Goal: Task Accomplishment & Management: Use online tool/utility

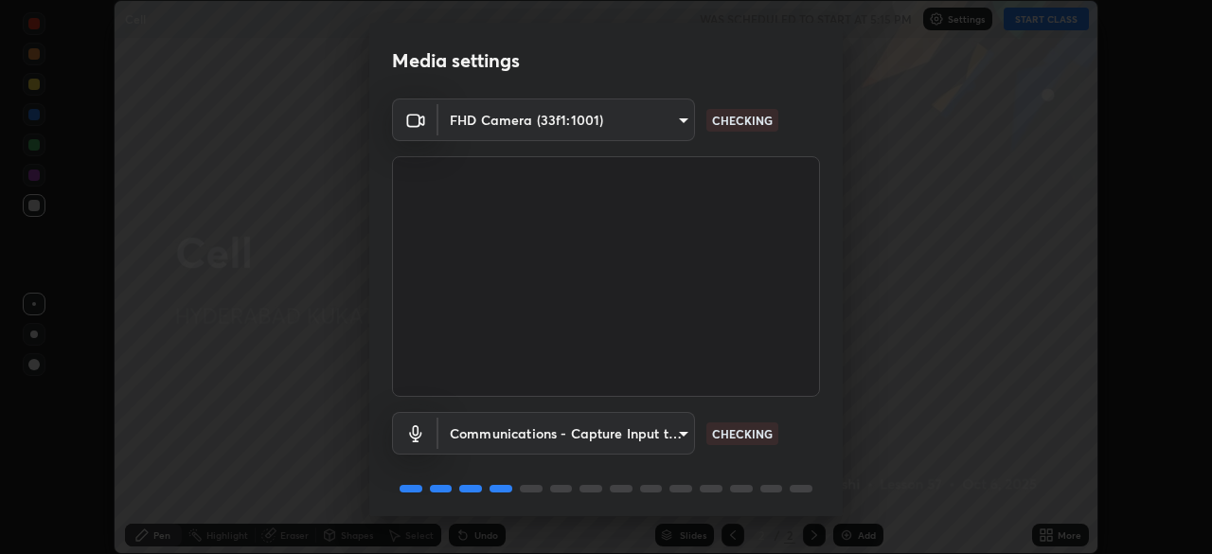
scroll to position [67, 0]
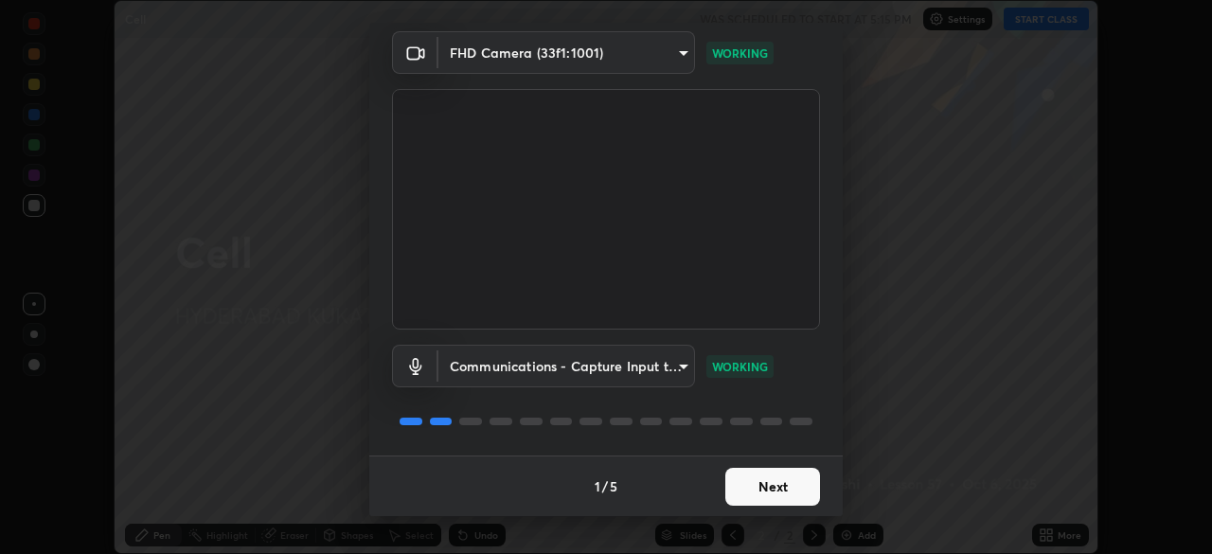
click at [778, 497] on button "Next" at bounding box center [772, 487] width 95 height 38
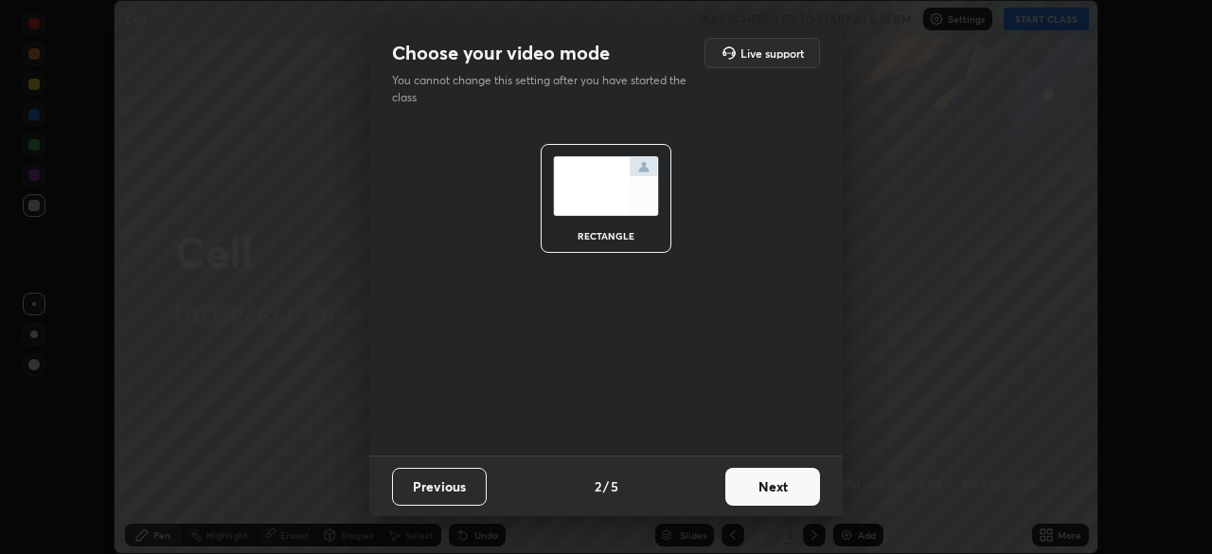
click at [792, 498] on button "Next" at bounding box center [772, 487] width 95 height 38
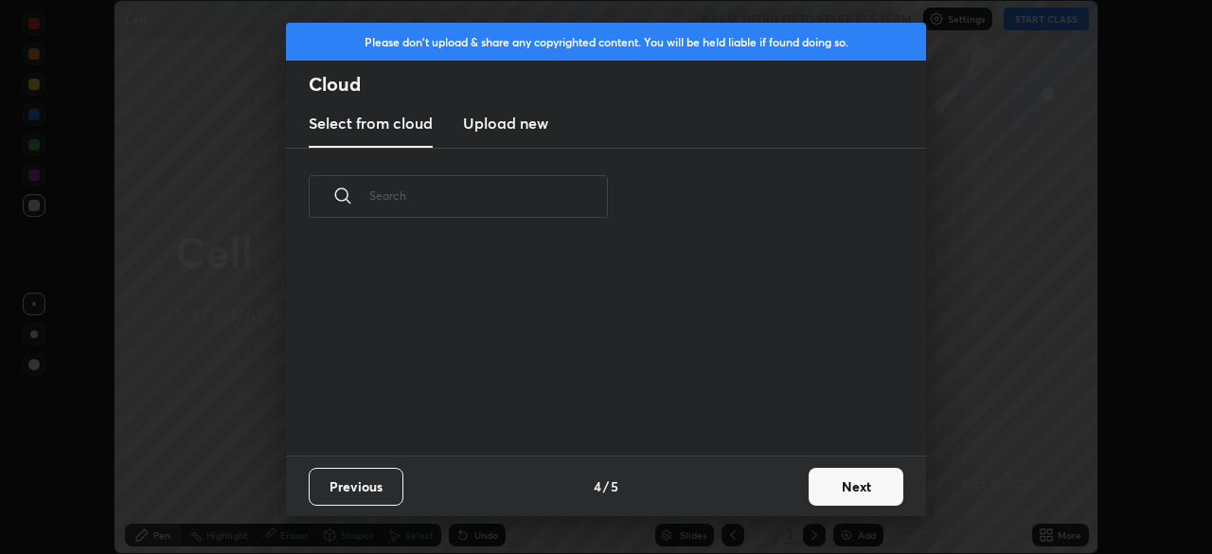
scroll to position [7, 10]
click at [856, 492] on button "Next" at bounding box center [856, 487] width 95 height 38
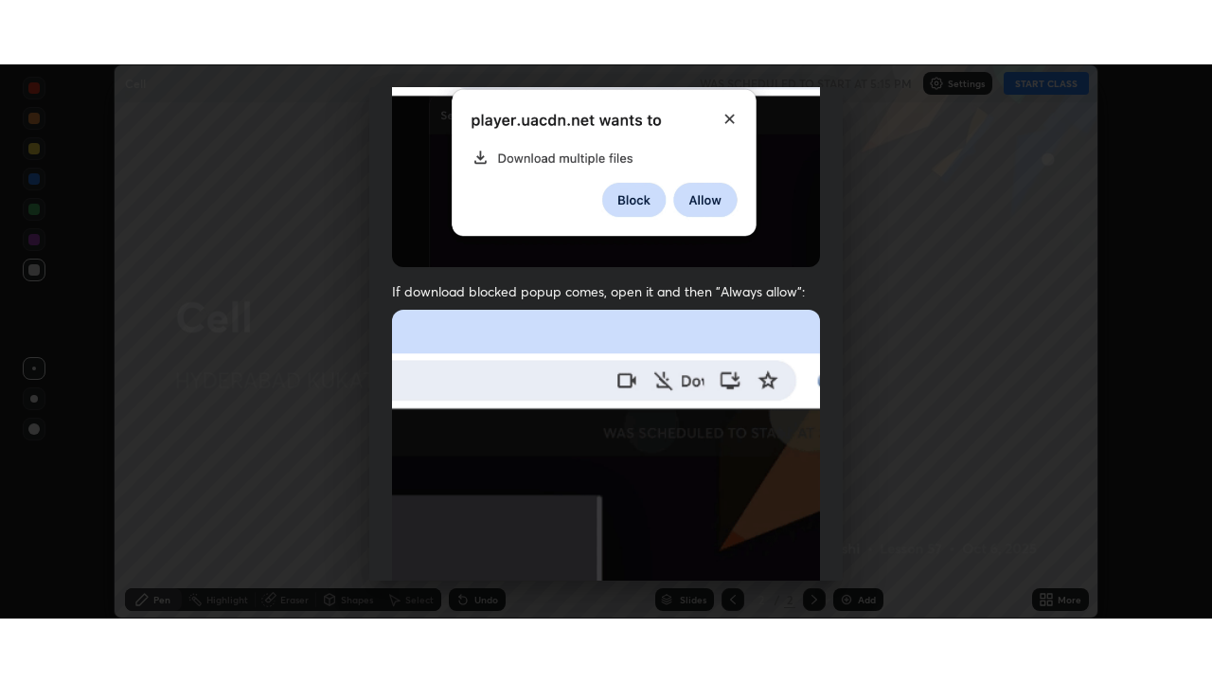
scroll to position [454, 0]
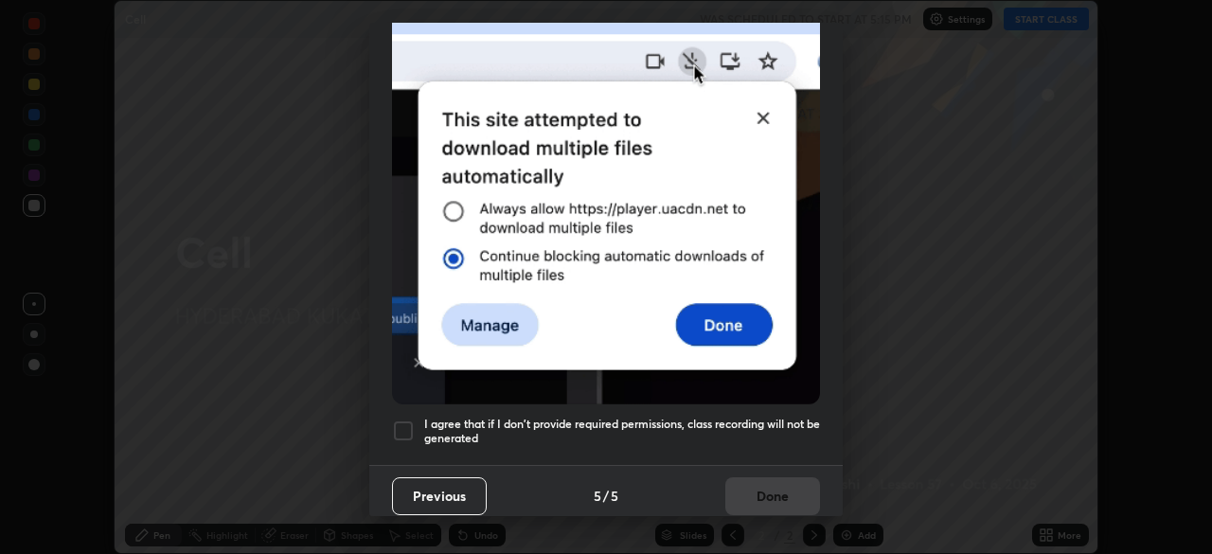
click at [410, 426] on div at bounding box center [403, 431] width 23 height 23
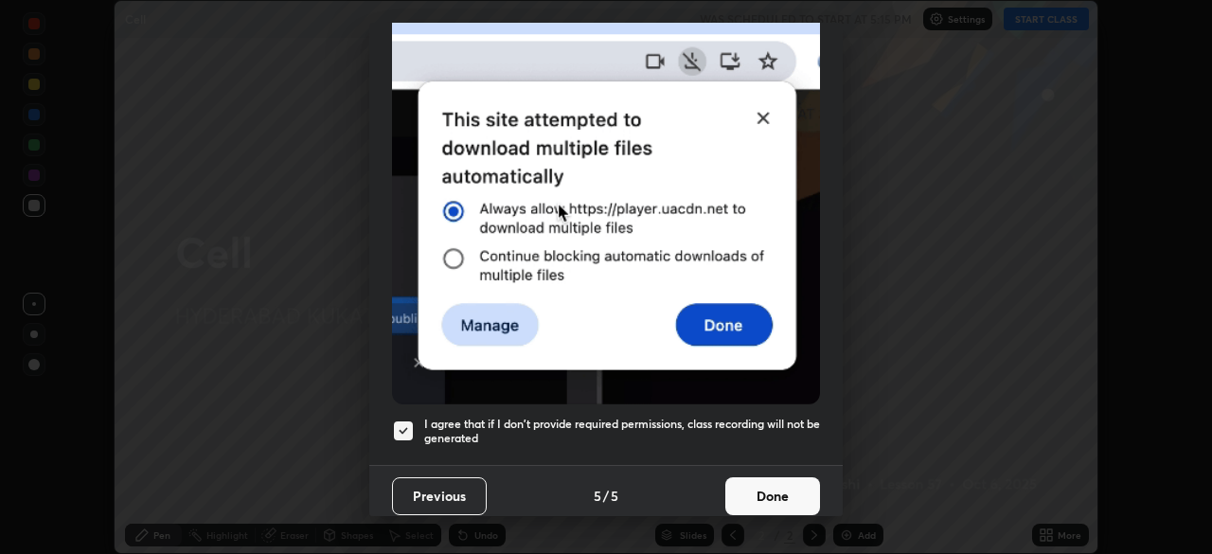
click at [780, 484] on button "Done" at bounding box center [772, 496] width 95 height 38
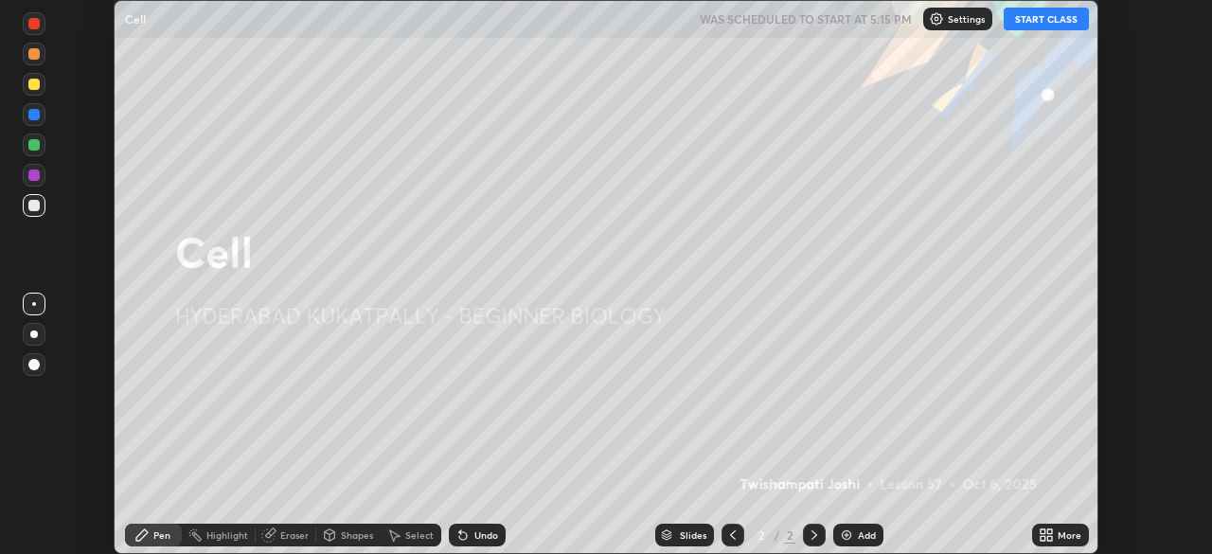
click at [1037, 22] on button "START CLASS" at bounding box center [1046, 19] width 85 height 23
click at [1057, 542] on div "More" at bounding box center [1060, 535] width 57 height 23
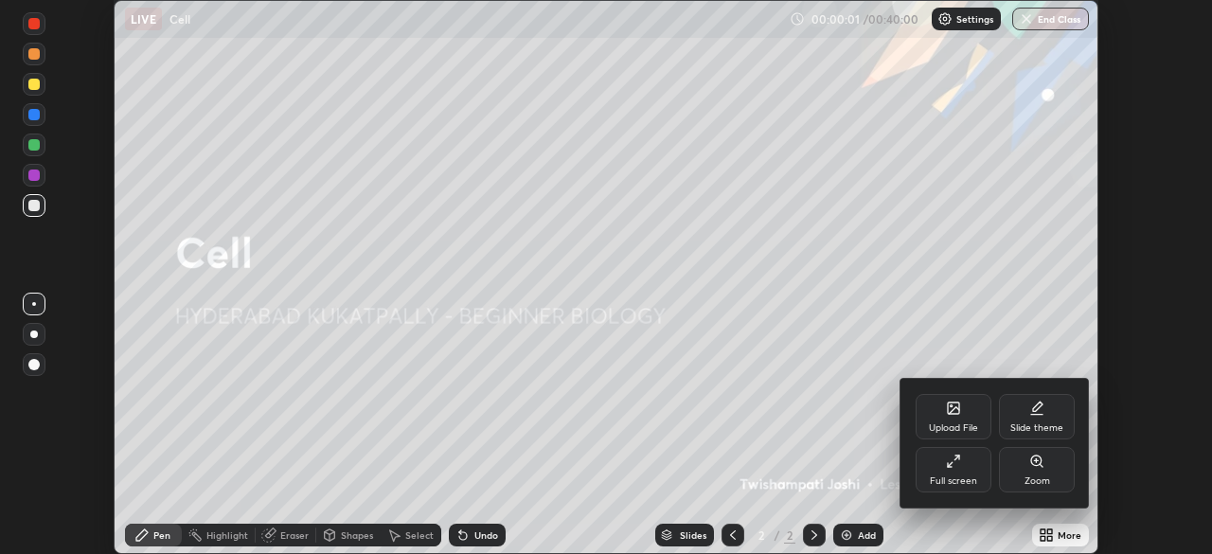
click at [969, 453] on div "Full screen" at bounding box center [954, 469] width 76 height 45
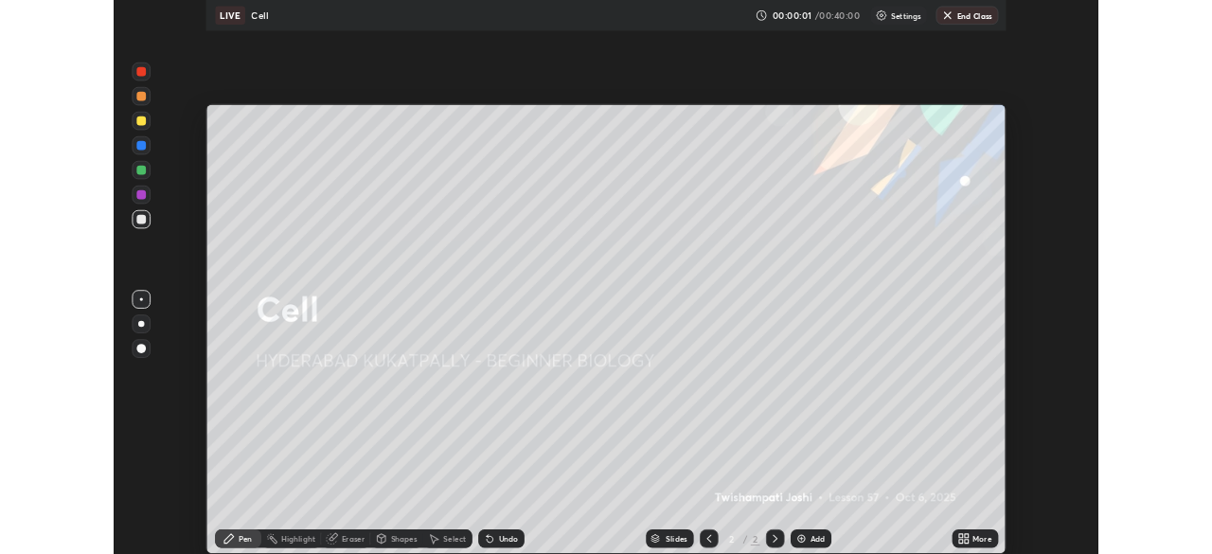
scroll to position [682, 1212]
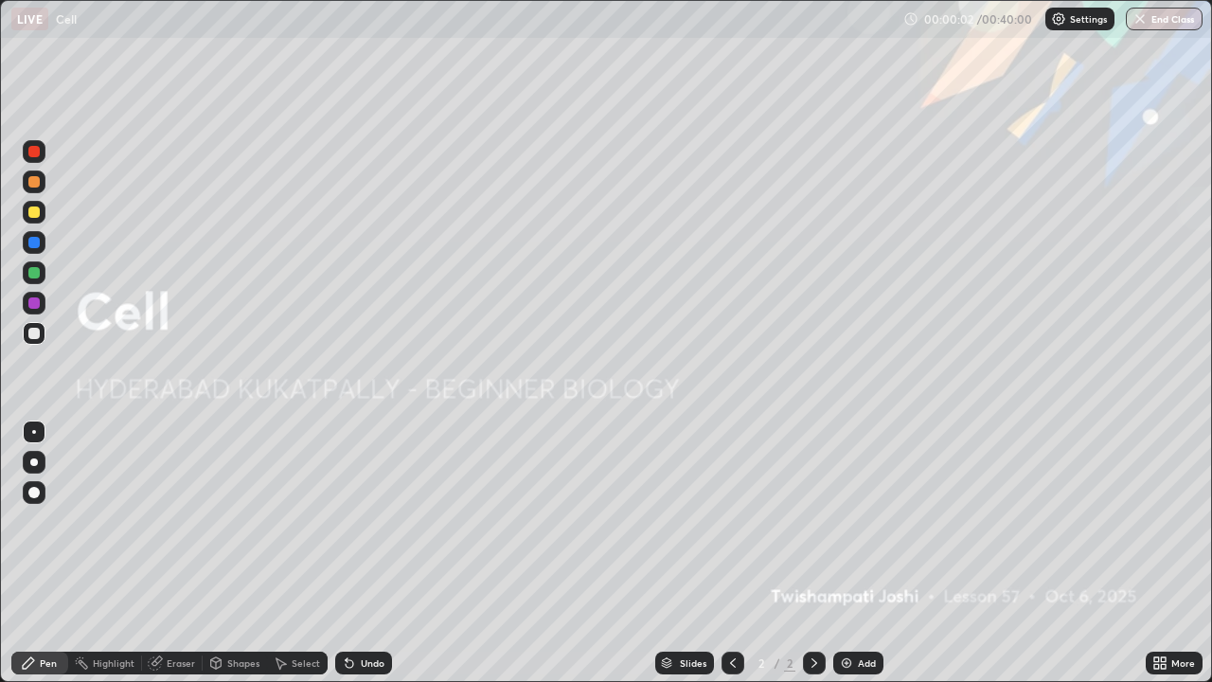
click at [1168, 553] on div "More" at bounding box center [1174, 663] width 57 height 23
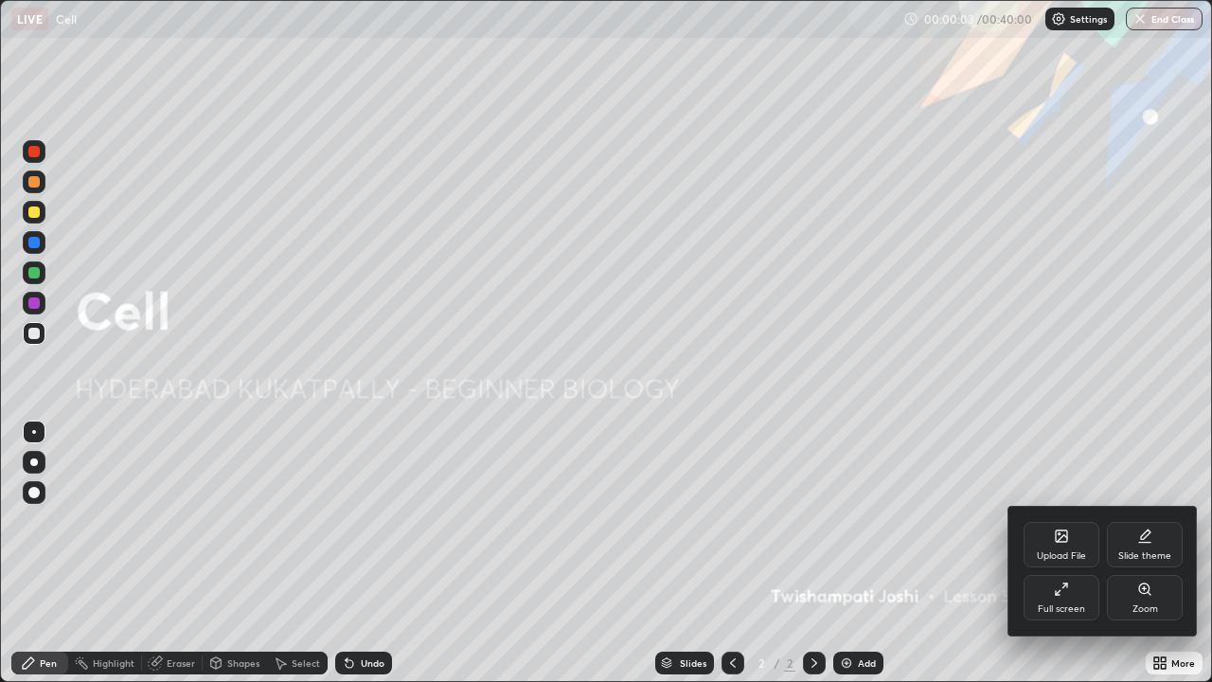
click at [1071, 553] on div "Full screen" at bounding box center [1062, 597] width 76 height 45
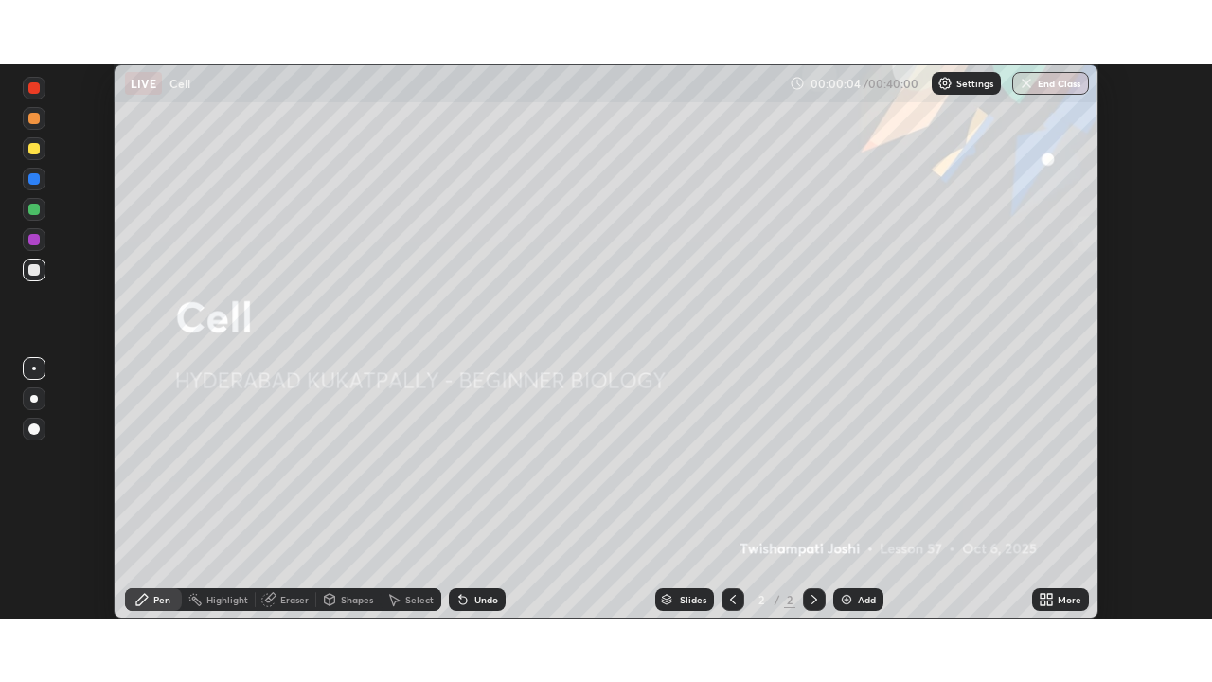
scroll to position [94143, 93485]
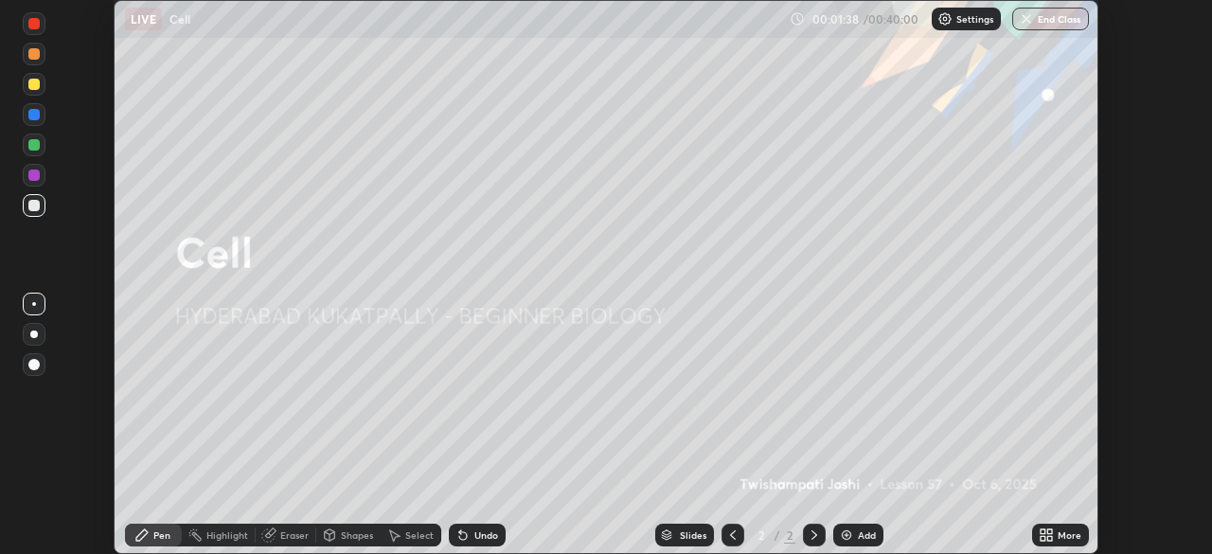
click at [1041, 539] on icon at bounding box center [1043, 538] width 5 height 5
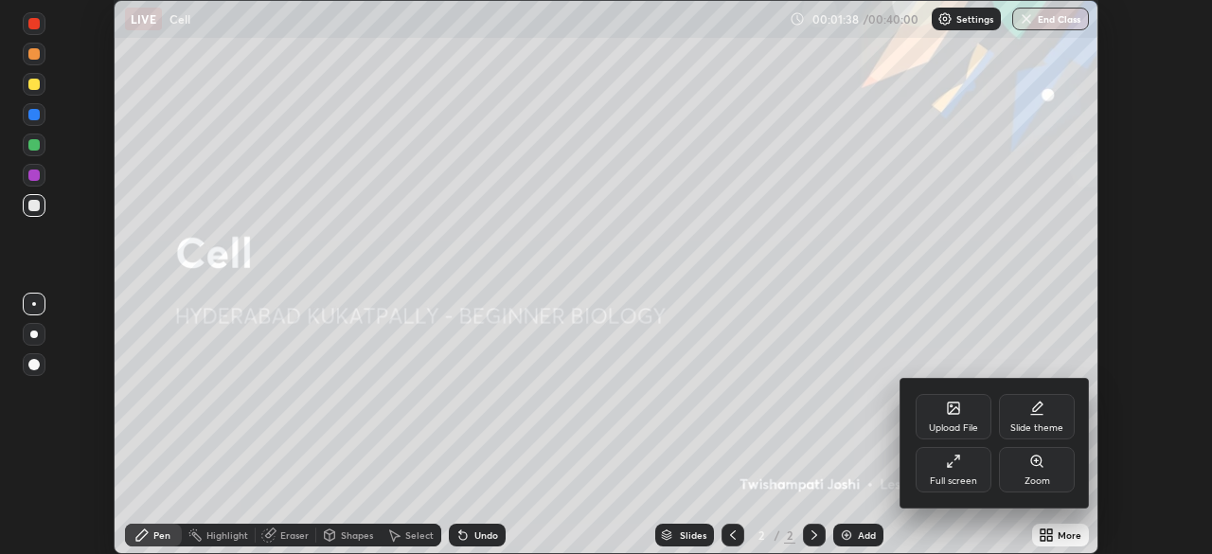
click at [950, 464] on icon at bounding box center [950, 464] width 5 height 5
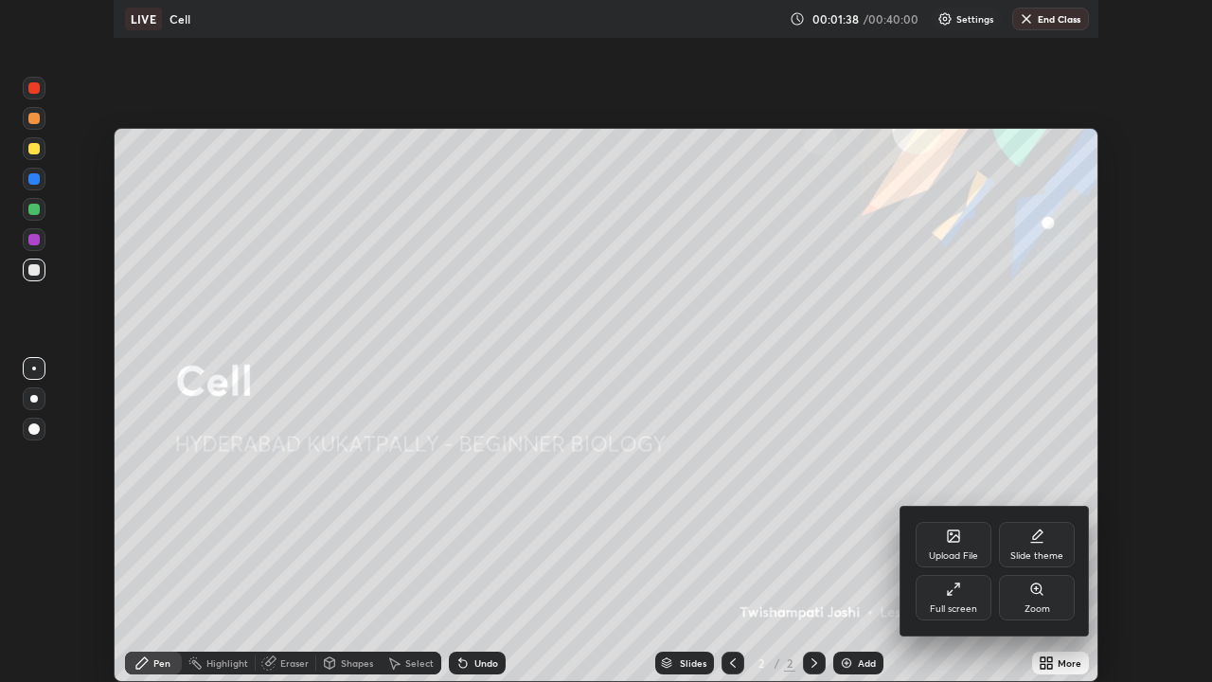
scroll to position [682, 1212]
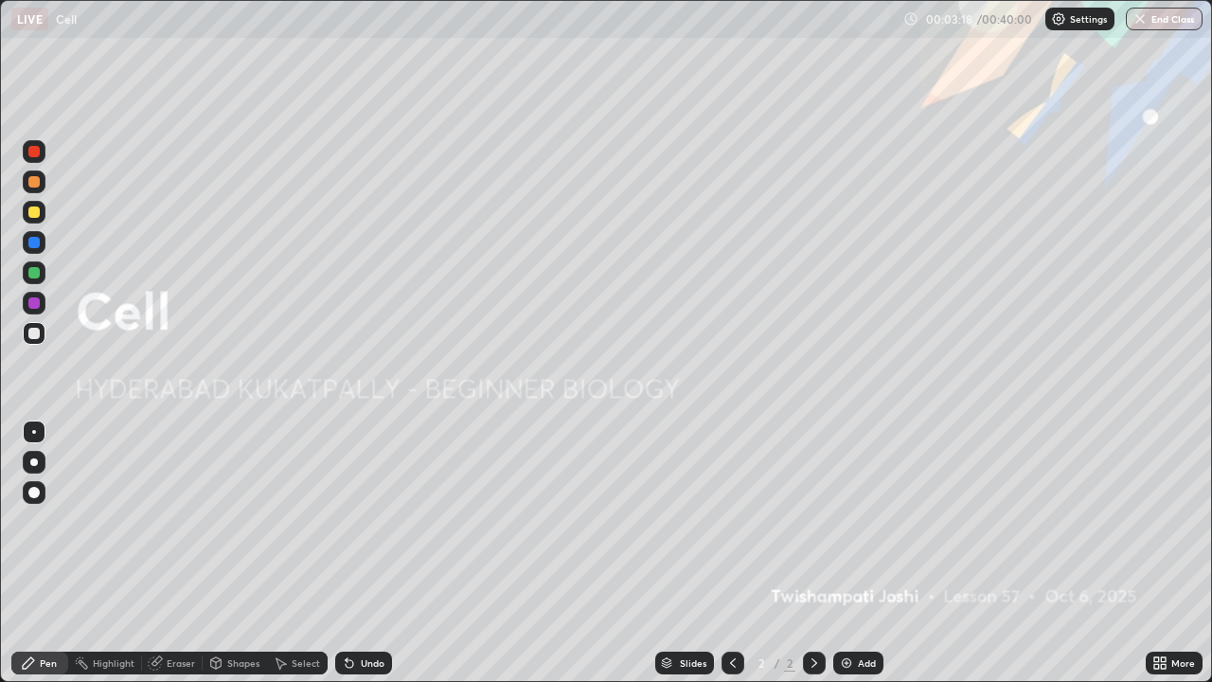
click at [1165, 553] on icon at bounding box center [1159, 662] width 15 height 15
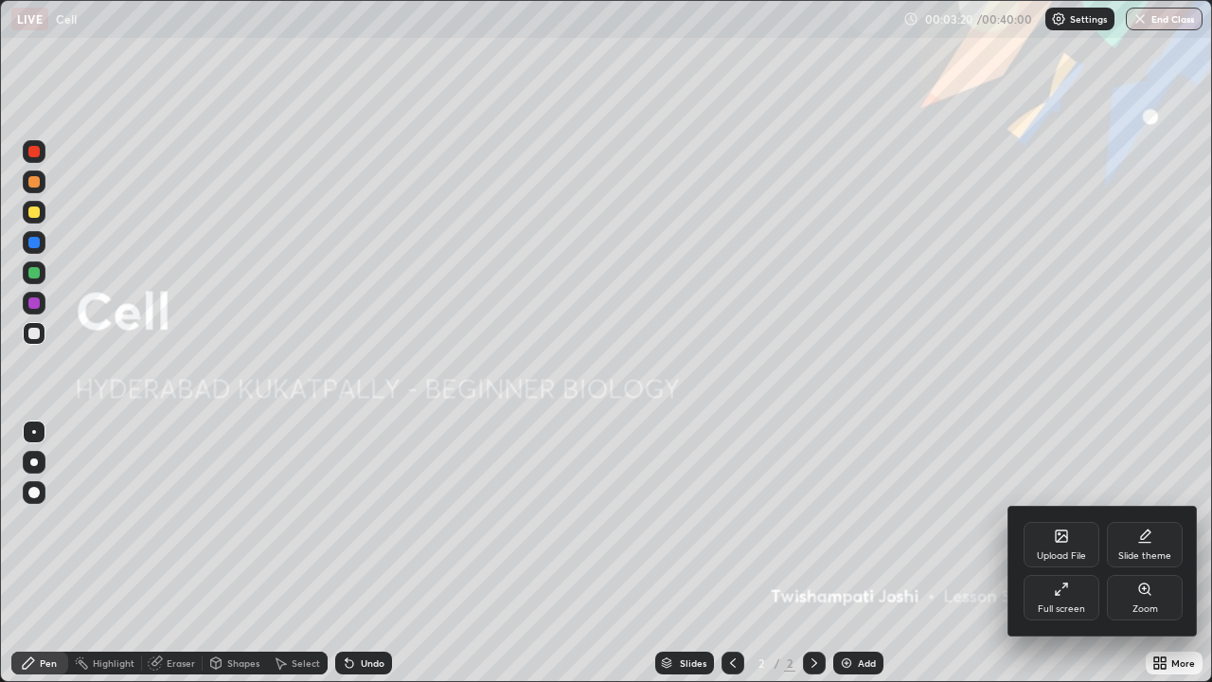
click at [1071, 553] on div "Upload File" at bounding box center [1061, 555] width 49 height 9
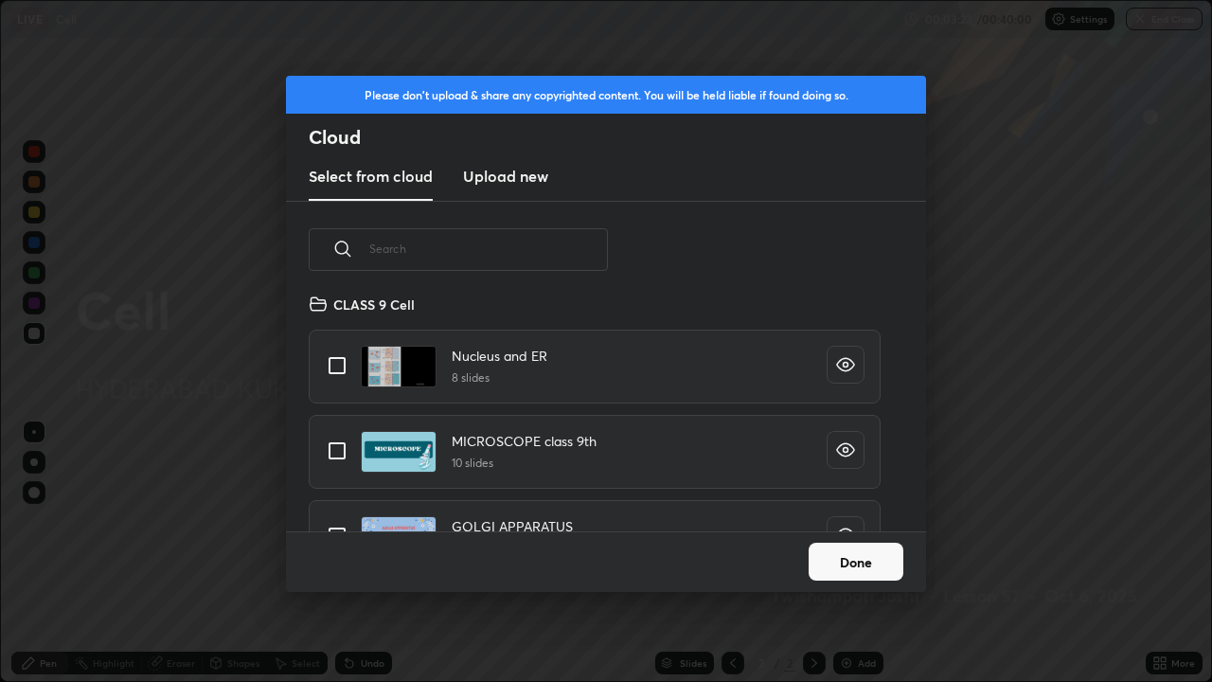
scroll to position [7, 0]
click at [836, 368] on icon "grid" at bounding box center [845, 363] width 19 height 19
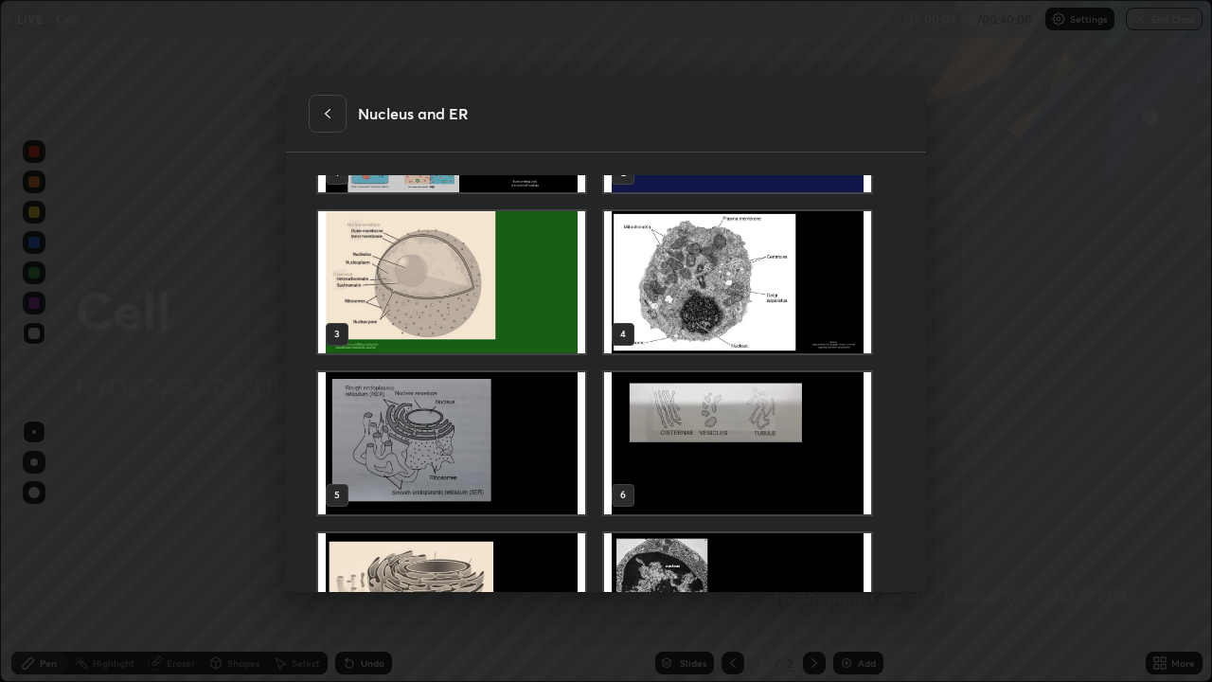
scroll to position [0, 0]
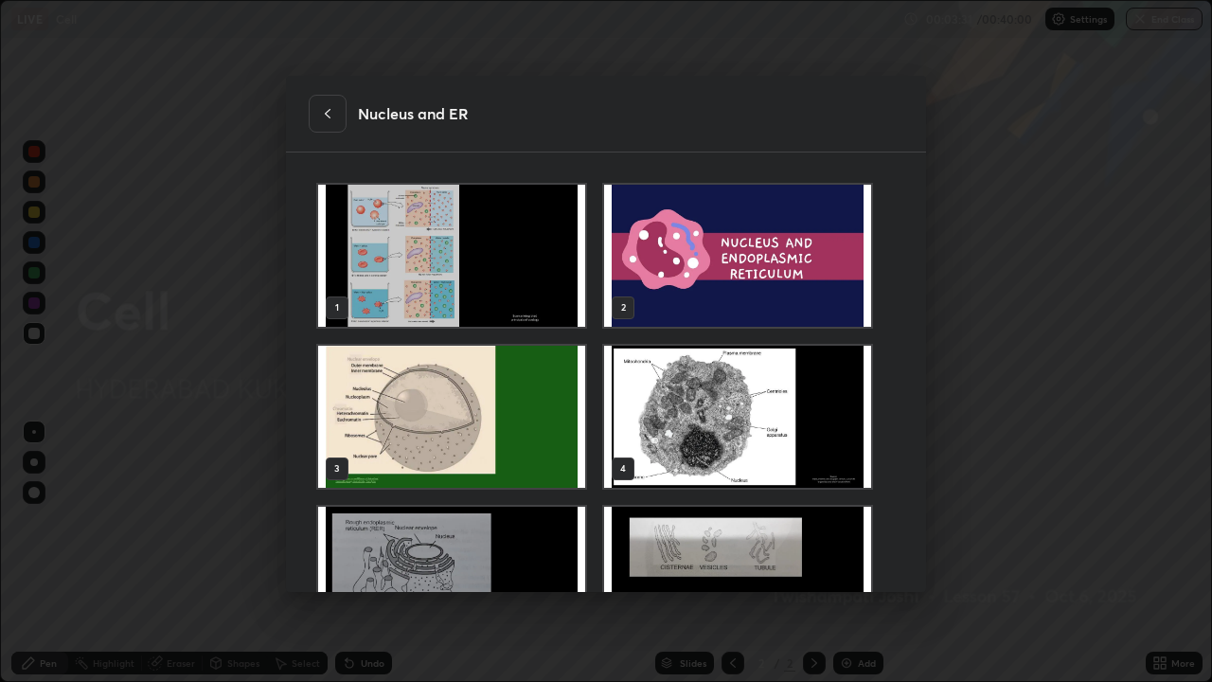
click at [336, 111] on div at bounding box center [328, 114] width 38 height 38
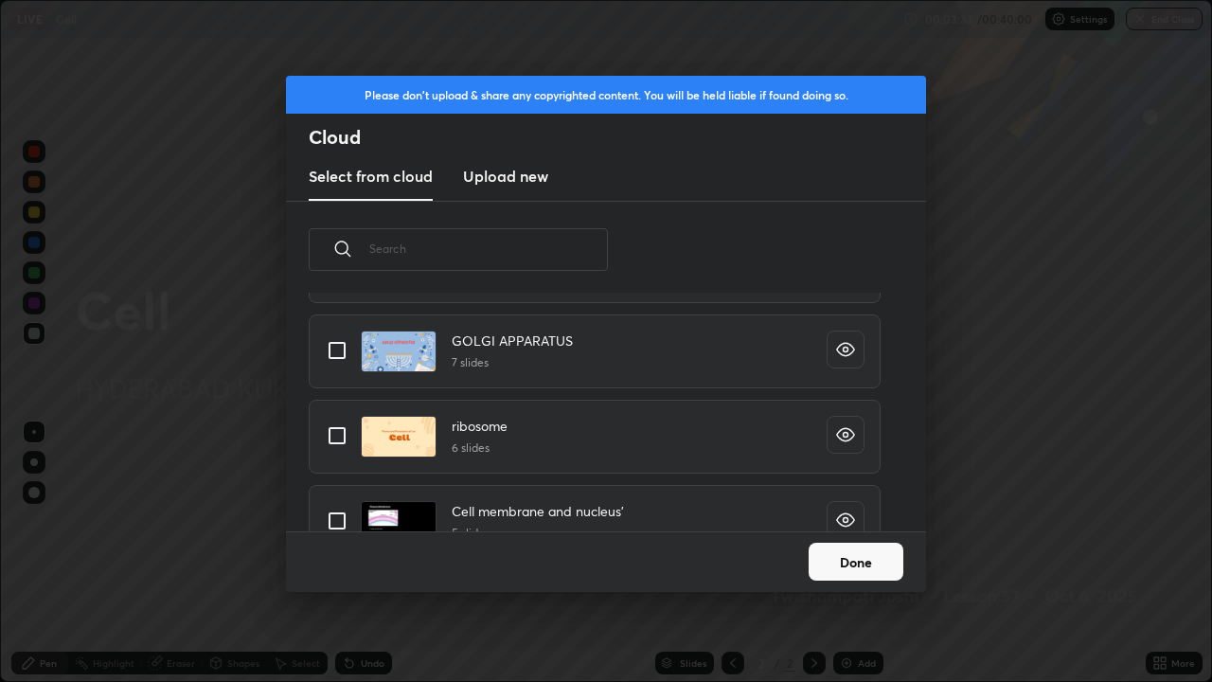
scroll to position [211, 0]
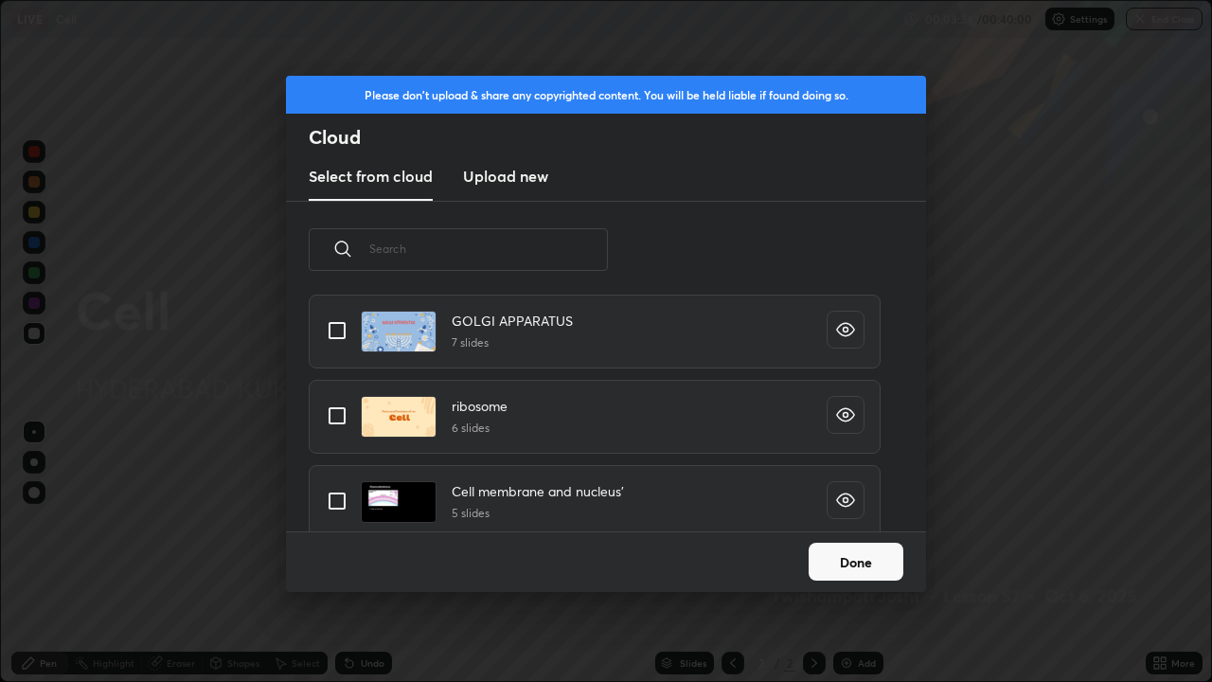
click at [842, 331] on icon "grid" at bounding box center [845, 329] width 19 height 19
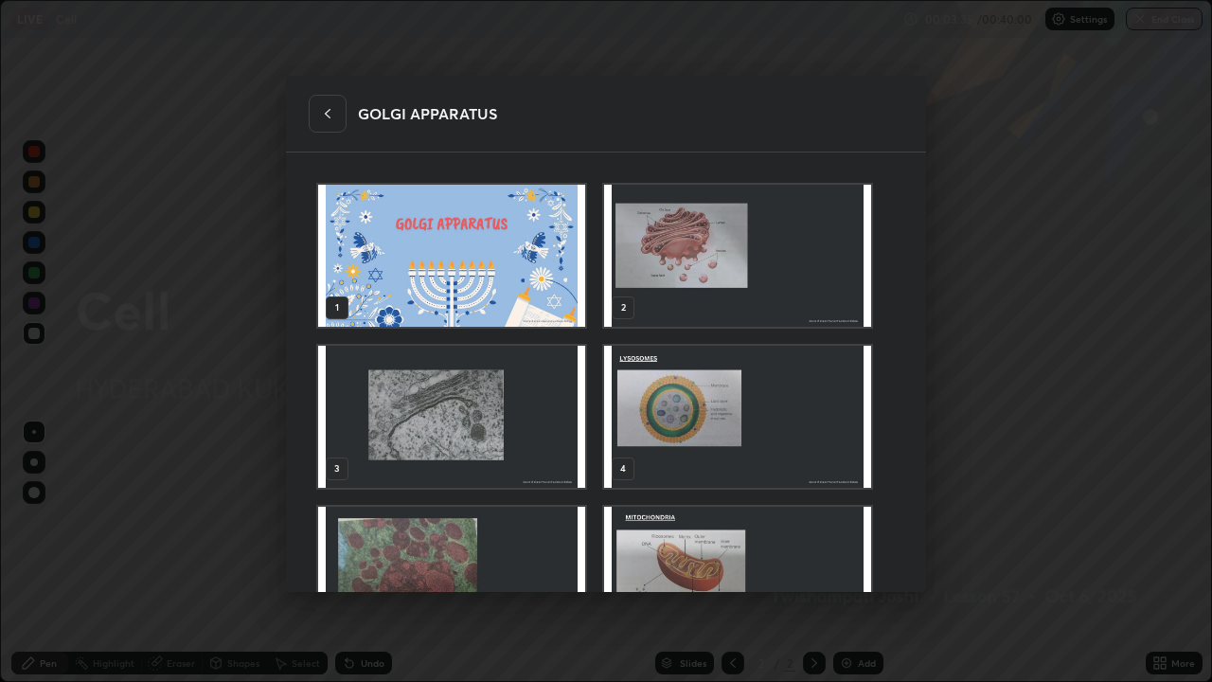
scroll to position [7, 10]
click at [706, 388] on img "grid" at bounding box center [737, 416] width 267 height 142
click at [706, 385] on img "grid" at bounding box center [737, 416] width 267 height 142
click at [710, 385] on img "grid" at bounding box center [737, 416] width 267 height 142
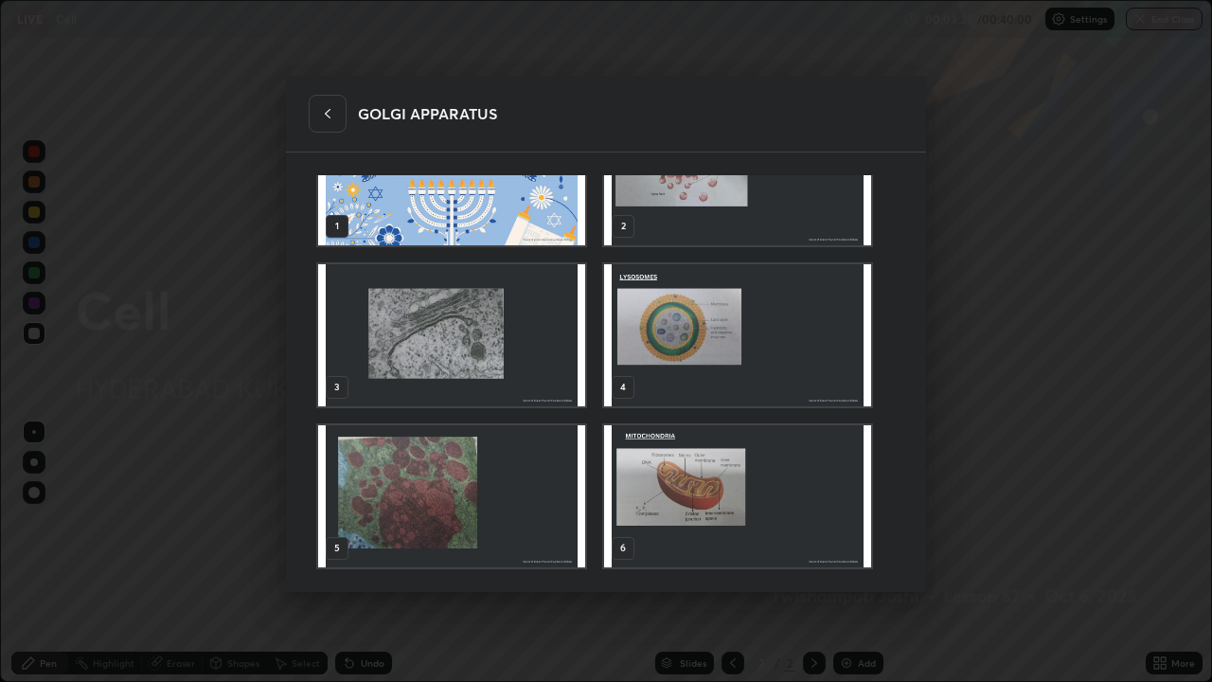
scroll to position [0, 0]
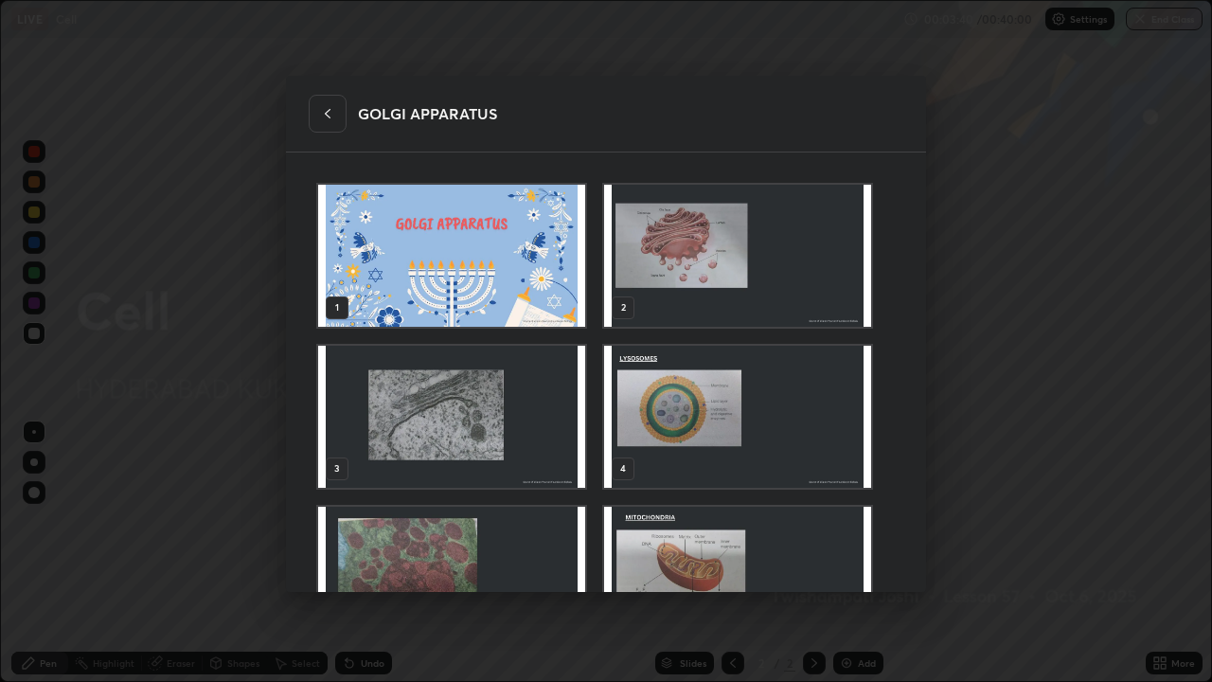
click at [328, 121] on div at bounding box center [328, 114] width 38 height 38
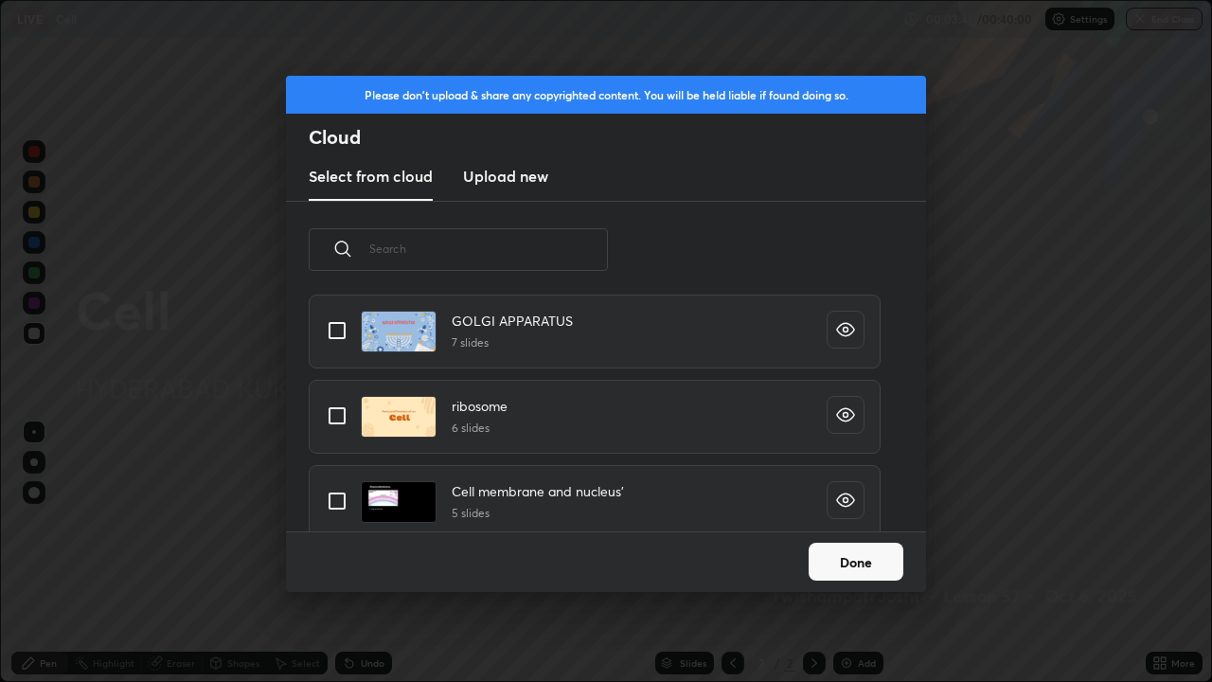
click at [330, 336] on input "grid" at bounding box center [337, 331] width 40 height 40
checkbox input "true"
click at [856, 553] on button "Done" at bounding box center [856, 562] width 95 height 38
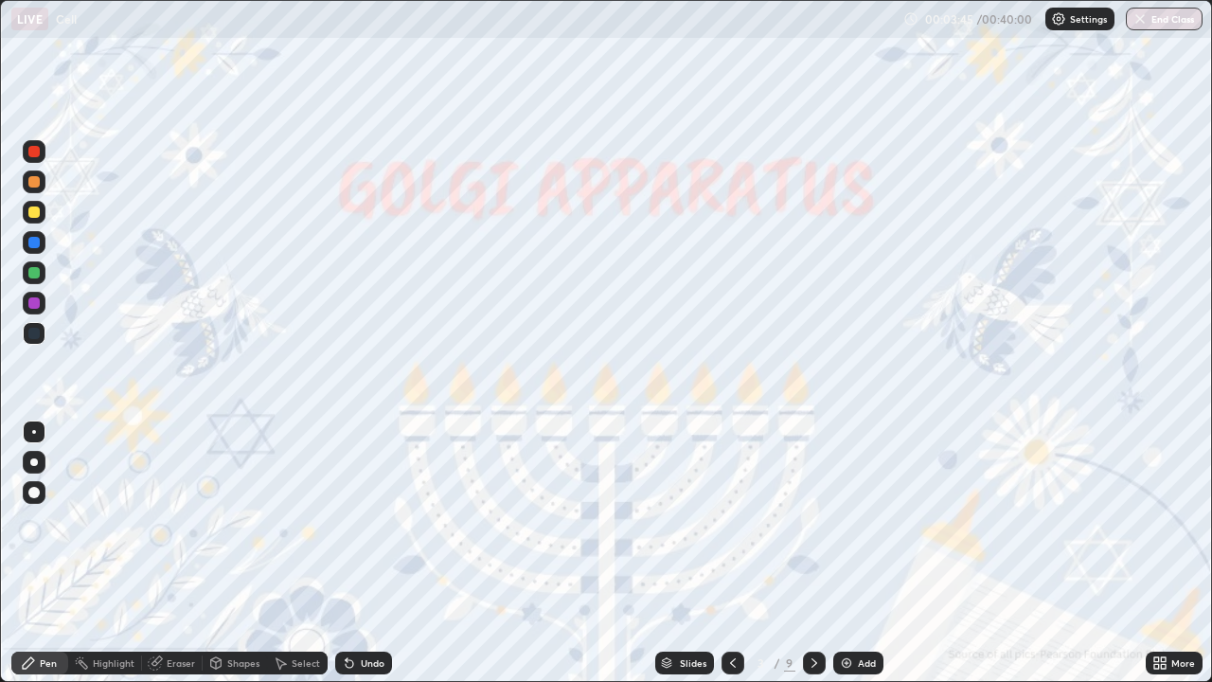
click at [817, 553] on div at bounding box center [814, 663] width 23 height 38
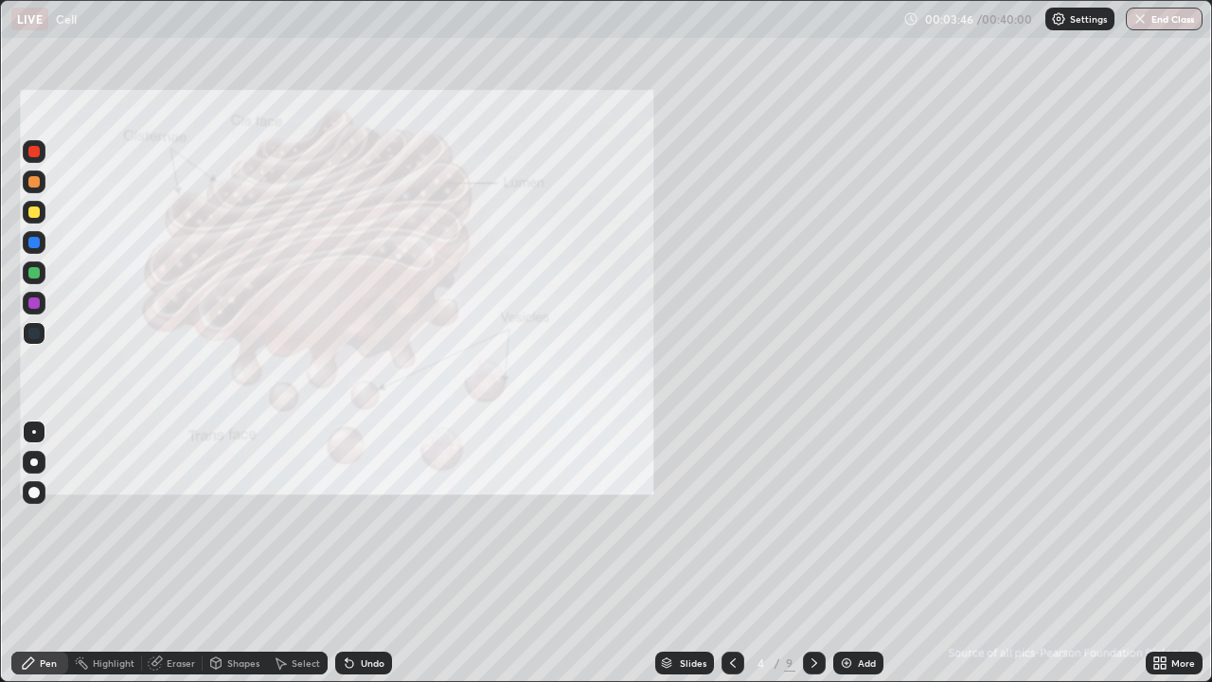
click at [813, 553] on icon at bounding box center [814, 662] width 15 height 15
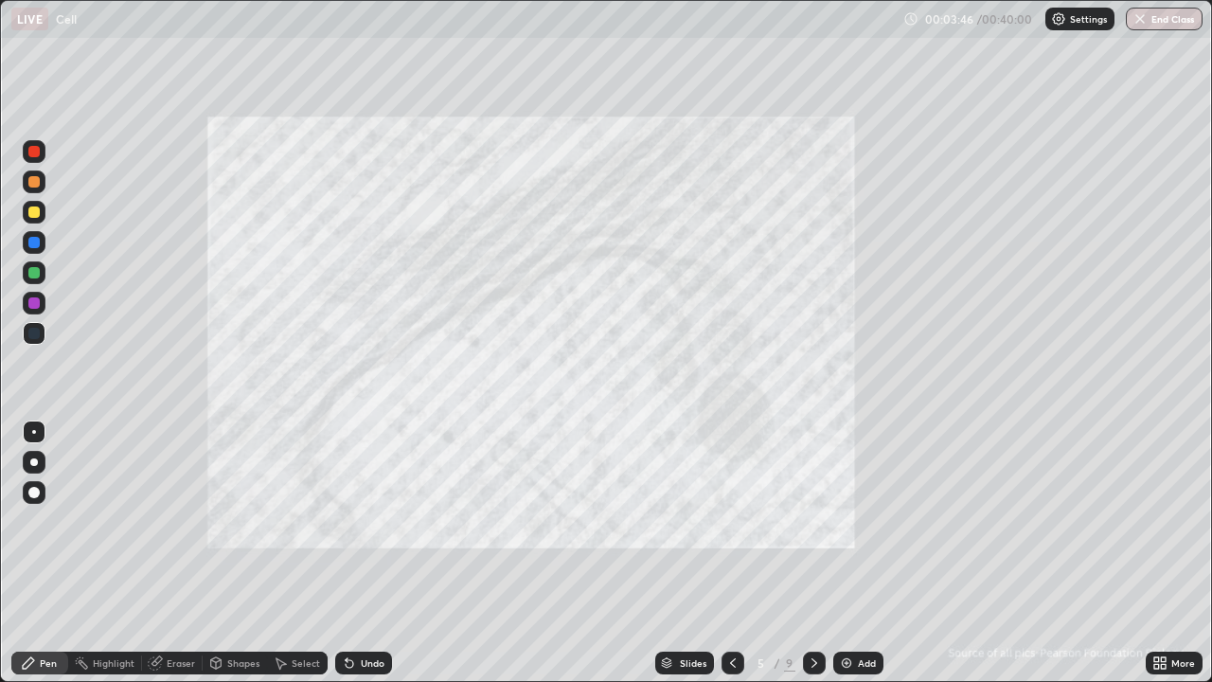
click at [812, 553] on icon at bounding box center [815, 662] width 6 height 9
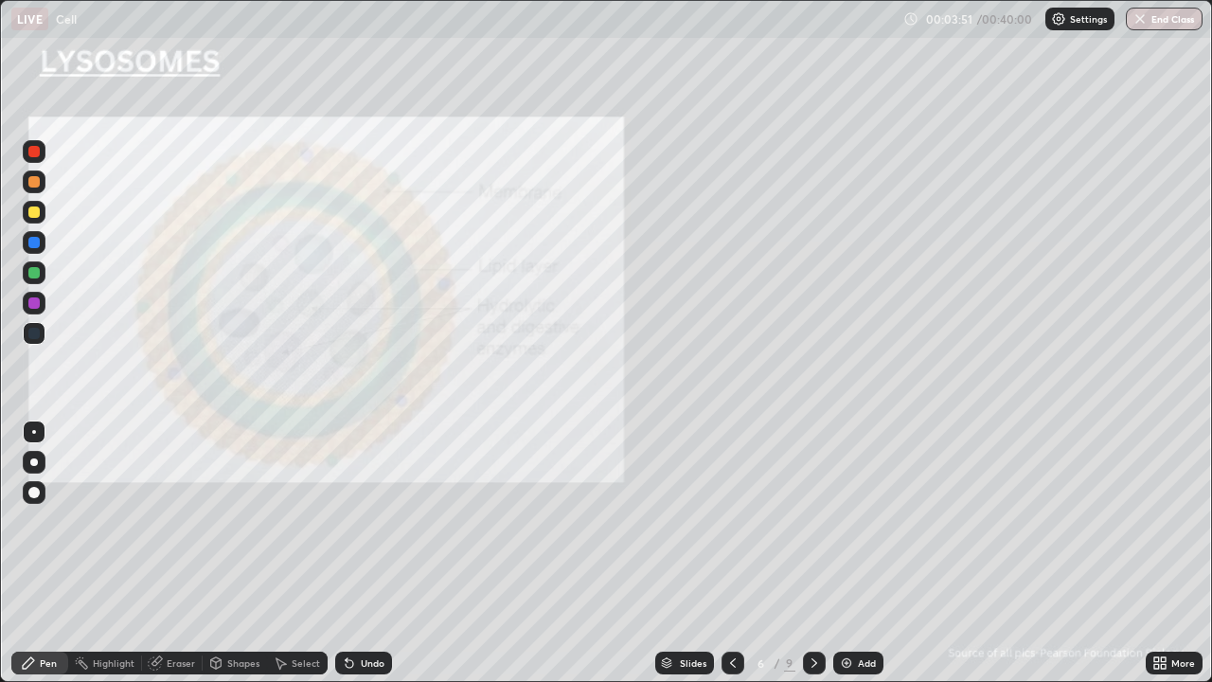
click at [34, 211] on div at bounding box center [33, 211] width 11 height 11
click at [35, 273] on div at bounding box center [33, 272] width 11 height 11
click at [37, 463] on div at bounding box center [34, 462] width 8 height 8
click at [39, 217] on div at bounding box center [34, 212] width 23 height 23
click at [848, 553] on img at bounding box center [846, 662] width 15 height 15
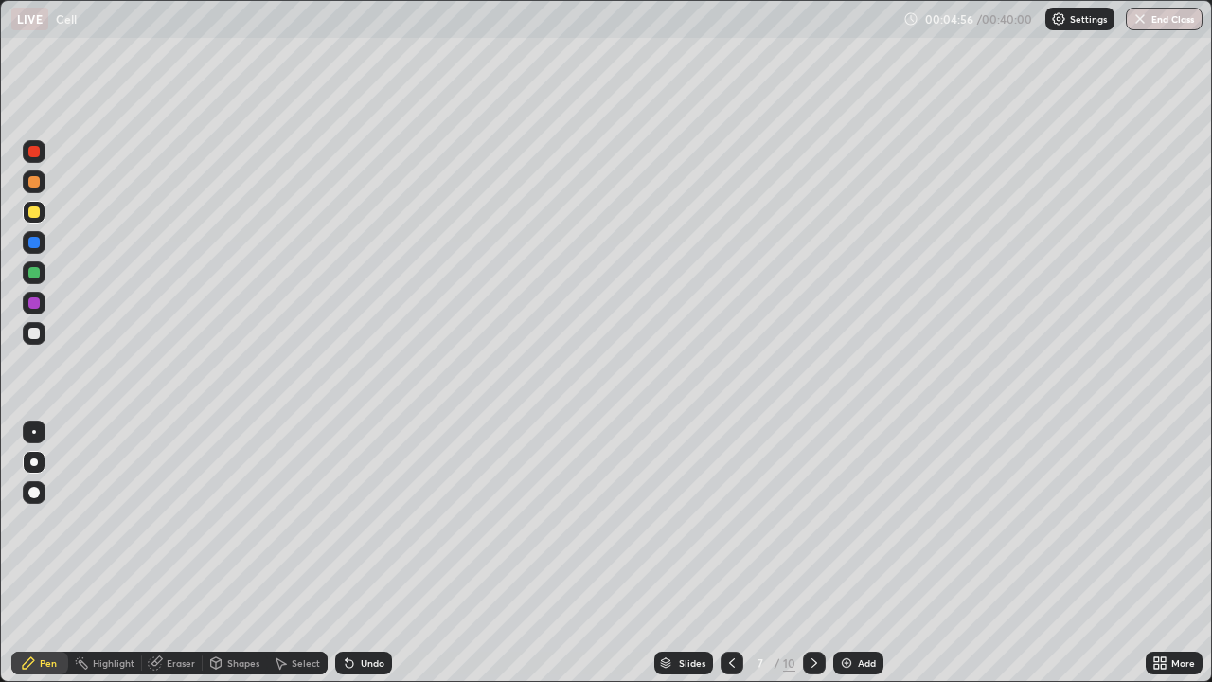
click at [35, 152] on div at bounding box center [33, 151] width 11 height 11
click at [34, 247] on div at bounding box center [33, 242] width 11 height 11
click at [730, 553] on icon at bounding box center [731, 662] width 15 height 15
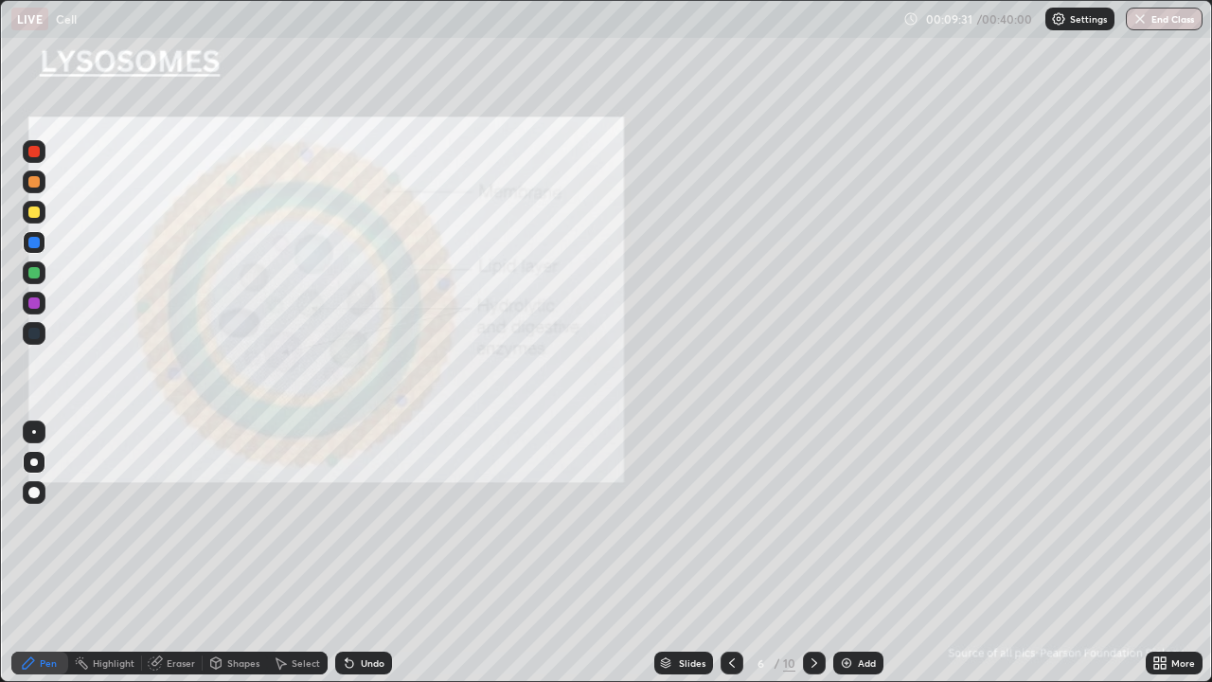
click at [850, 553] on img at bounding box center [846, 662] width 15 height 15
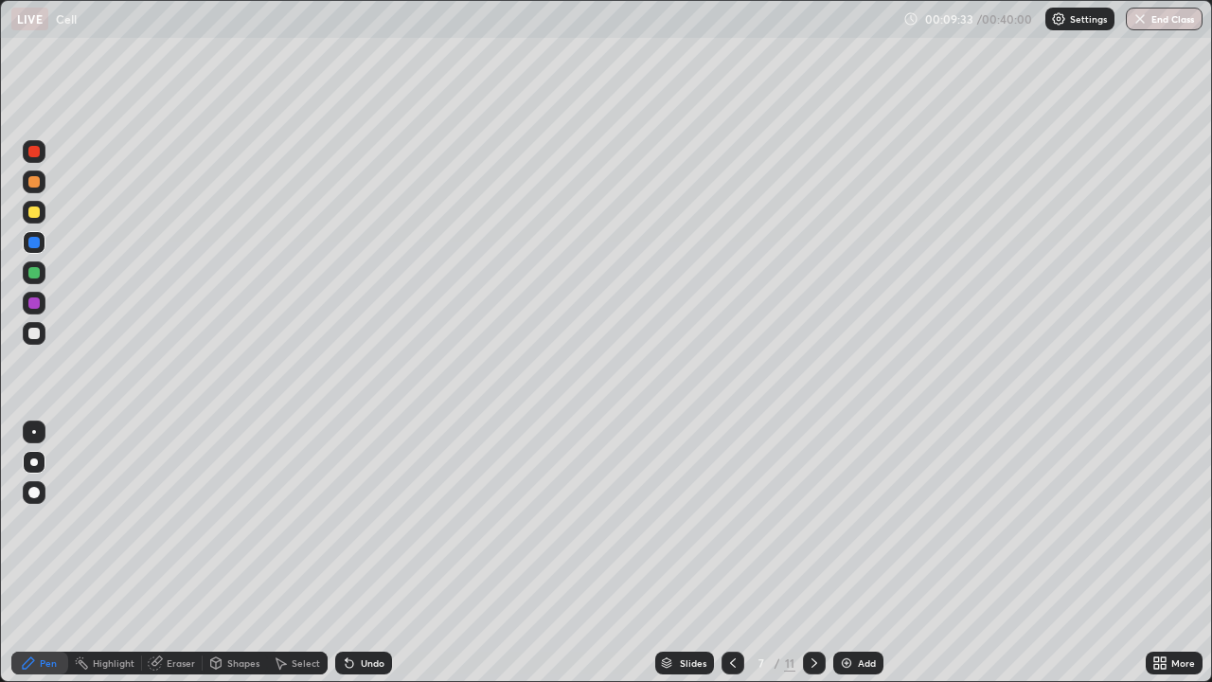
click at [37, 214] on div at bounding box center [33, 211] width 11 height 11
click at [29, 246] on div at bounding box center [33, 242] width 11 height 11
click at [379, 553] on div "Undo" at bounding box center [373, 662] width 24 height 9
click at [110, 553] on div "Highlight" at bounding box center [114, 662] width 42 height 9
click at [32, 302] on div at bounding box center [33, 302] width 11 height 11
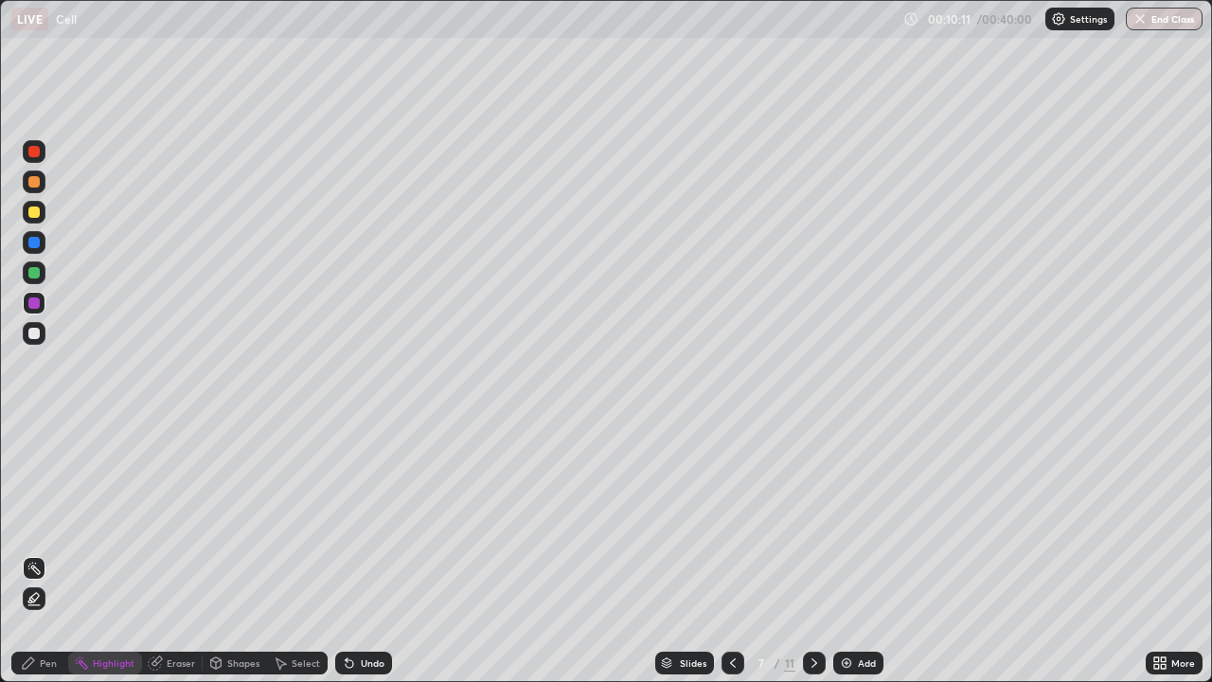
click at [34, 553] on icon at bounding box center [33, 600] width 4 height 4
click at [32, 277] on div at bounding box center [33, 272] width 11 height 11
click at [50, 553] on div "Pen" at bounding box center [39, 663] width 57 height 23
click at [125, 553] on div "Highlight" at bounding box center [114, 662] width 42 height 9
click at [170, 553] on div "Eraser" at bounding box center [181, 662] width 28 height 9
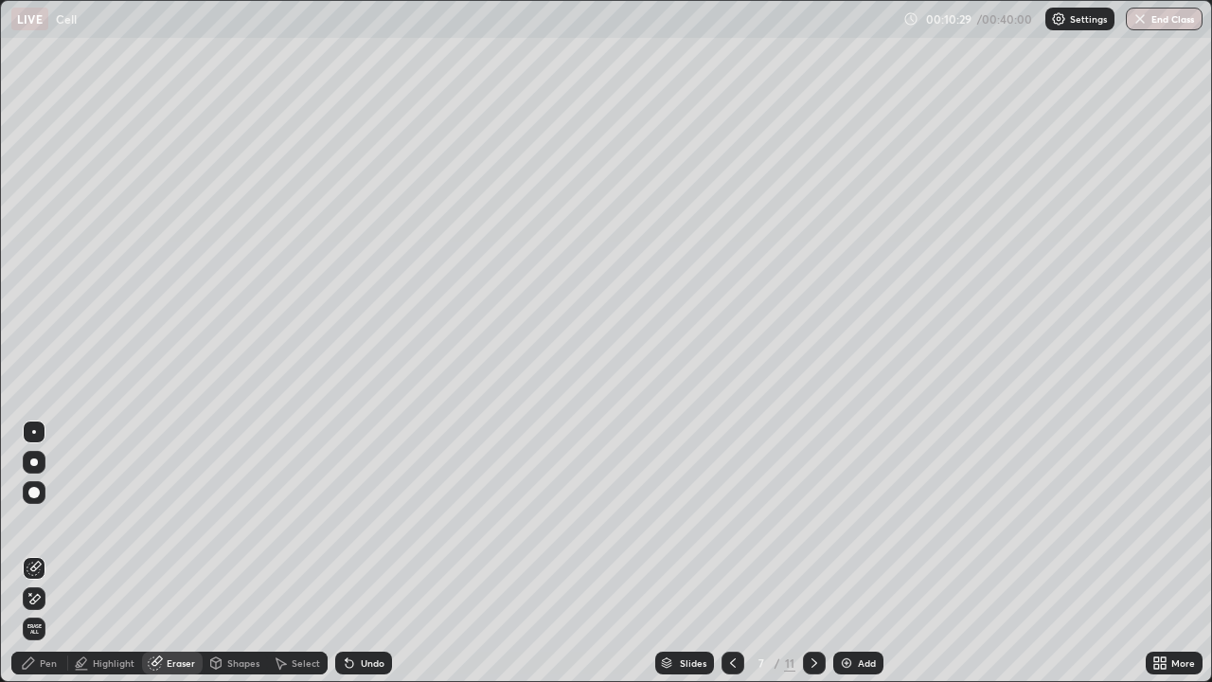
click at [37, 553] on div "Pen" at bounding box center [39, 663] width 57 height 23
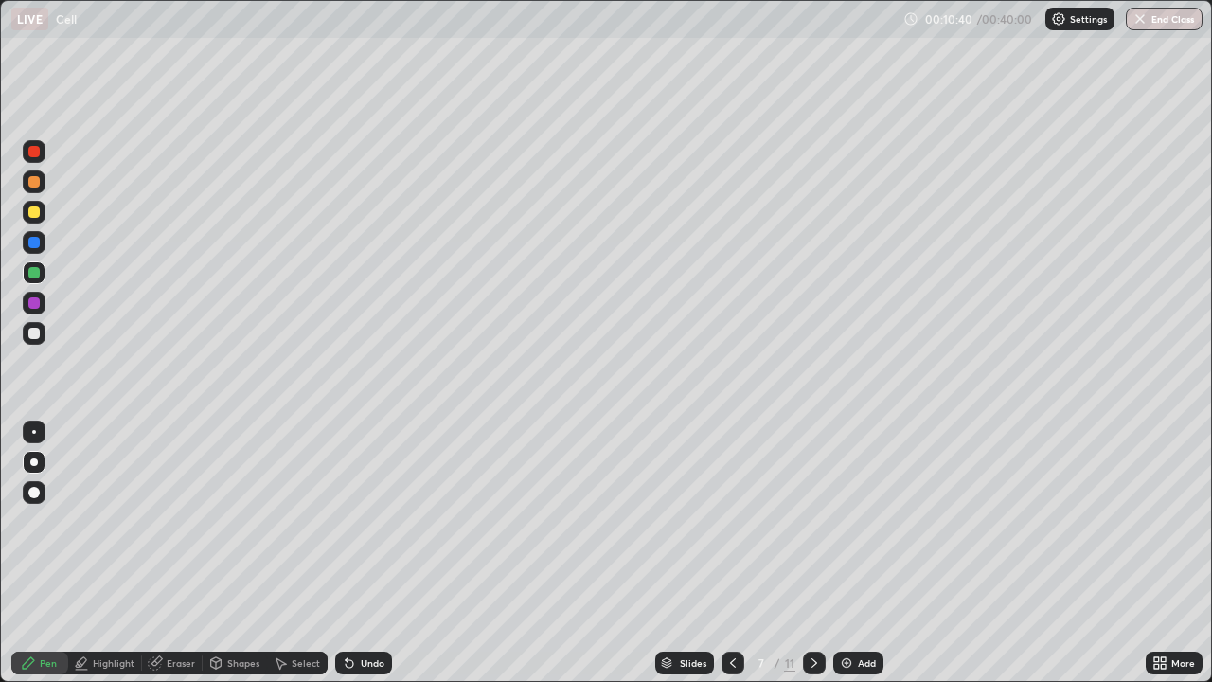
click at [35, 305] on div at bounding box center [33, 302] width 11 height 11
click at [32, 179] on div at bounding box center [33, 181] width 11 height 11
click at [31, 336] on div at bounding box center [33, 333] width 11 height 11
click at [186, 553] on div "Eraser" at bounding box center [172, 663] width 61 height 23
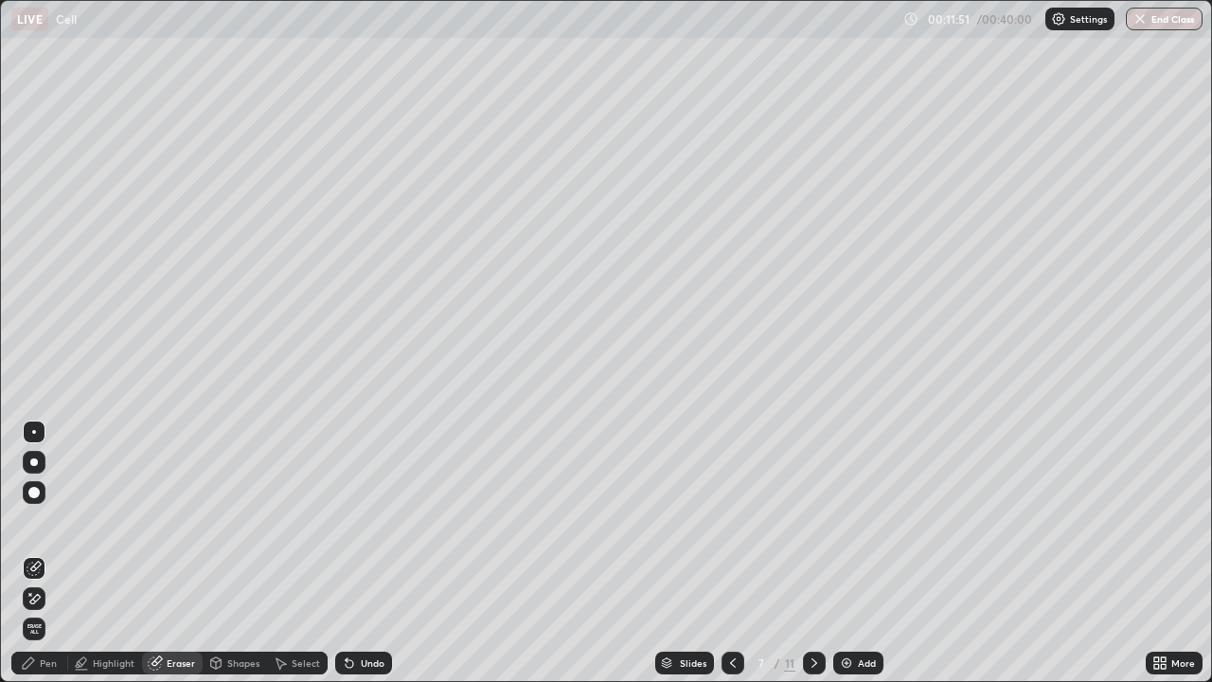
click at [51, 553] on div "Pen" at bounding box center [48, 662] width 17 height 9
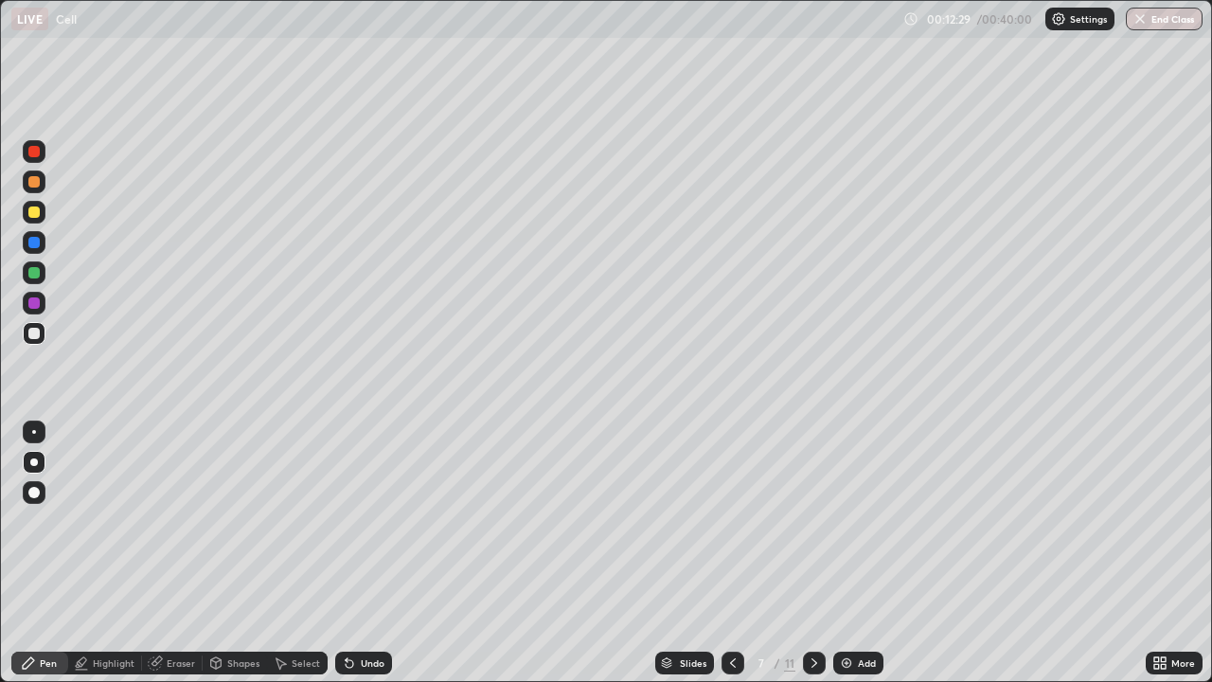
click at [377, 553] on div "Undo" at bounding box center [373, 662] width 24 height 9
click at [39, 183] on div at bounding box center [33, 181] width 11 height 11
click at [26, 343] on div at bounding box center [34, 333] width 23 height 23
click at [34, 185] on div at bounding box center [33, 181] width 11 height 11
click at [43, 330] on div at bounding box center [34, 333] width 23 height 23
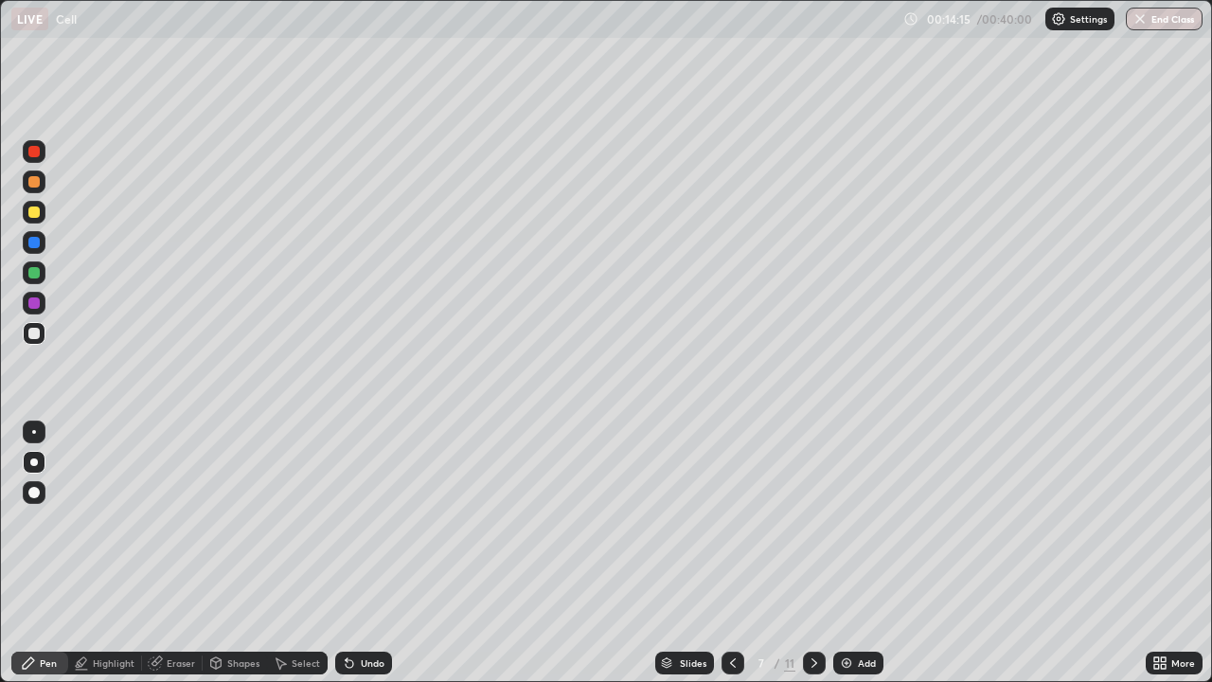
click at [352, 553] on icon at bounding box center [349, 662] width 15 height 15
click at [355, 553] on div "Undo" at bounding box center [363, 663] width 57 height 23
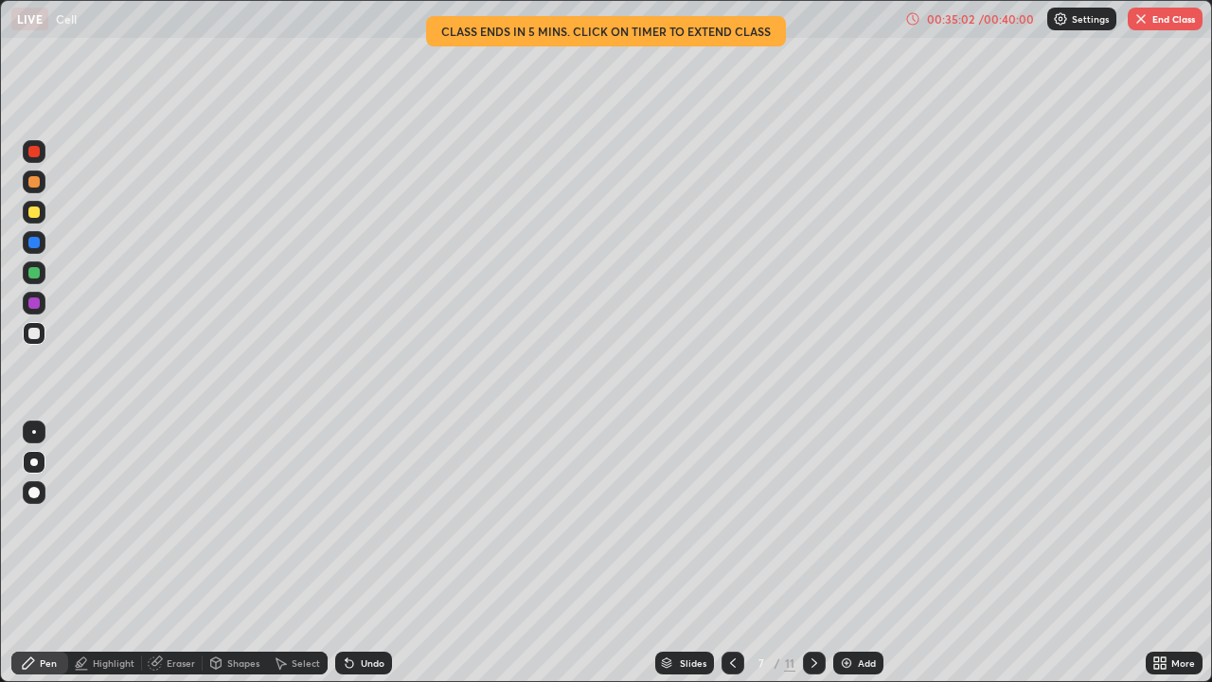
click at [1176, 28] on button "End Class" at bounding box center [1165, 19] width 75 height 23
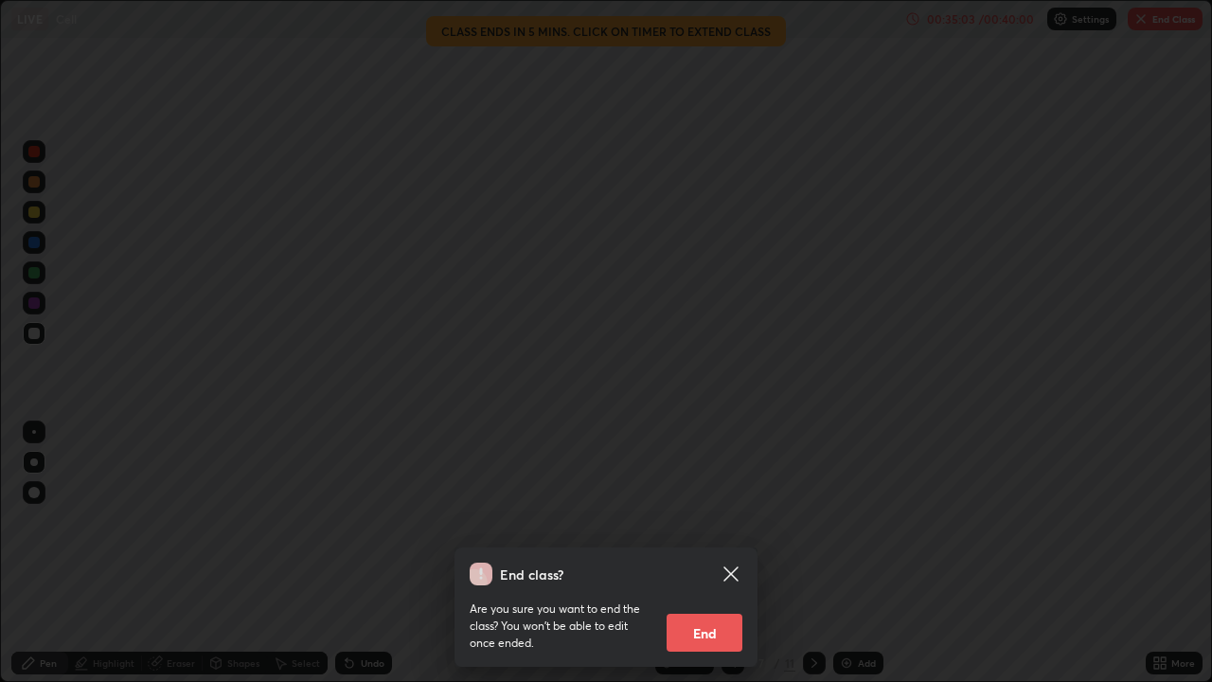
click at [719, 553] on button "End" at bounding box center [705, 633] width 76 height 38
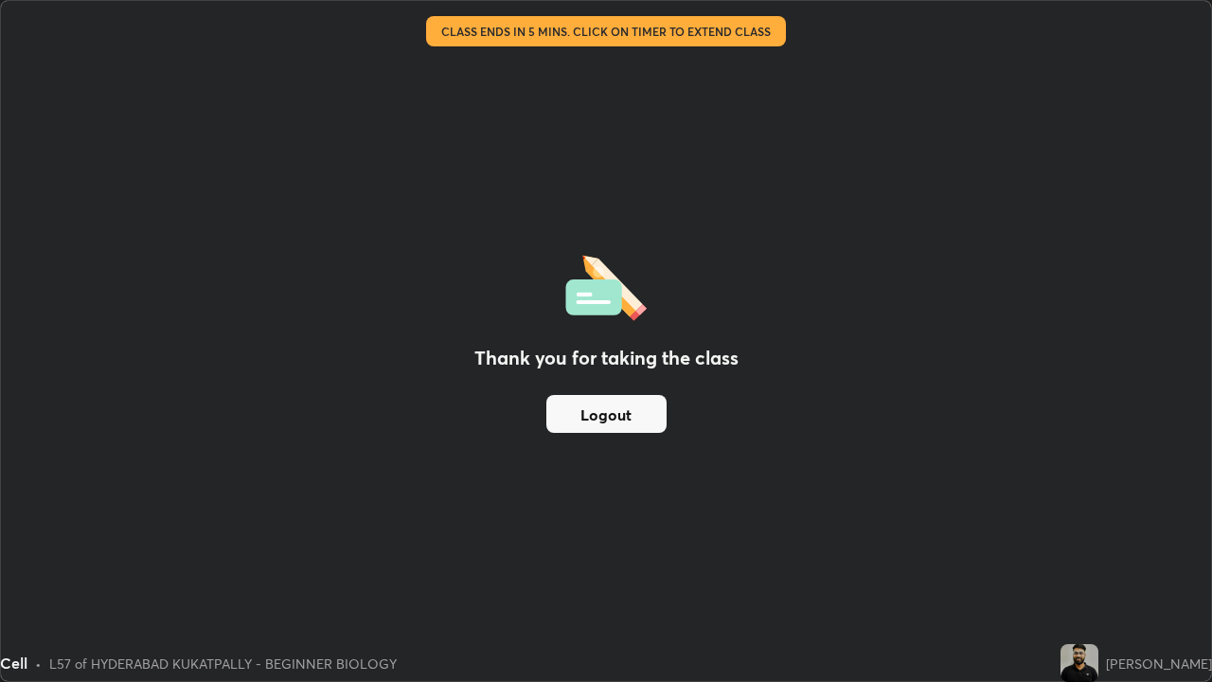
click at [640, 418] on button "Logout" at bounding box center [606, 414] width 120 height 38
